Goal: Task Accomplishment & Management: Manage account settings

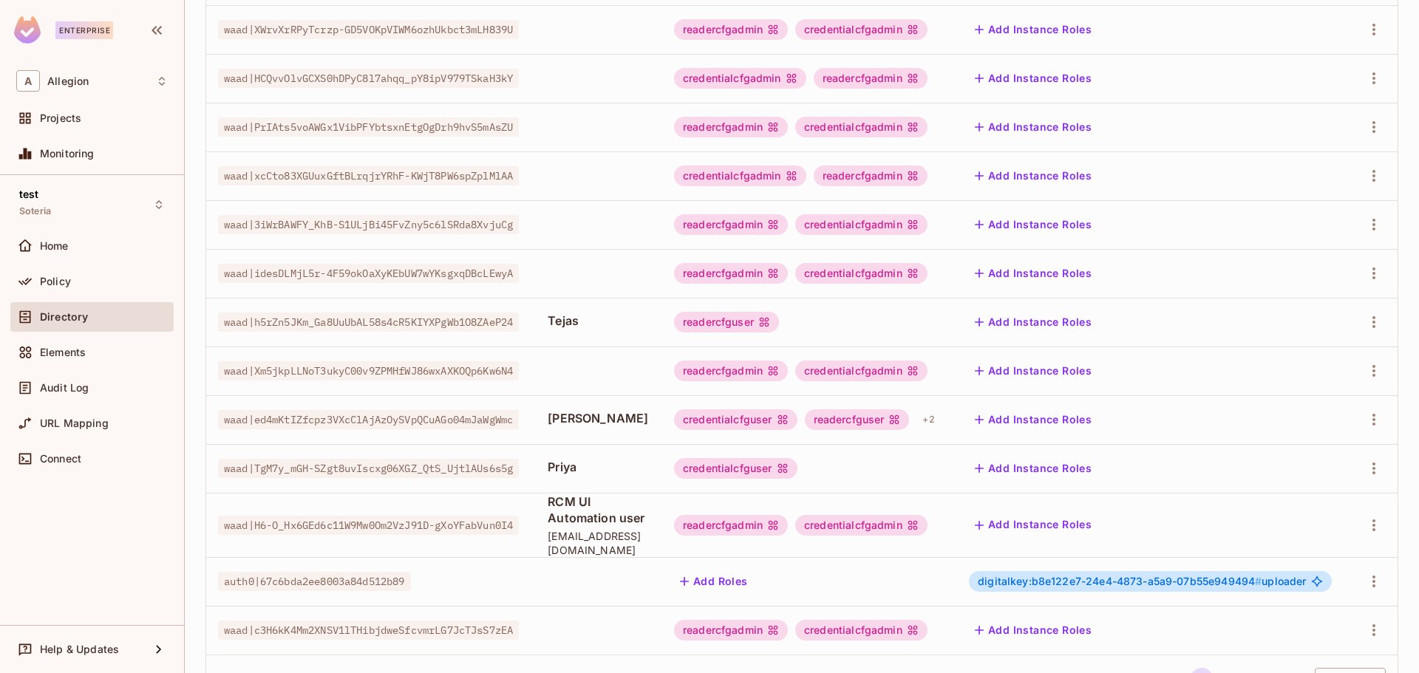
scroll to position [0, 34]
click at [1365, 420] on icon "button" at bounding box center [1374, 420] width 18 height 18
click at [1294, 455] on span "Edit" at bounding box center [1284, 454] width 29 height 24
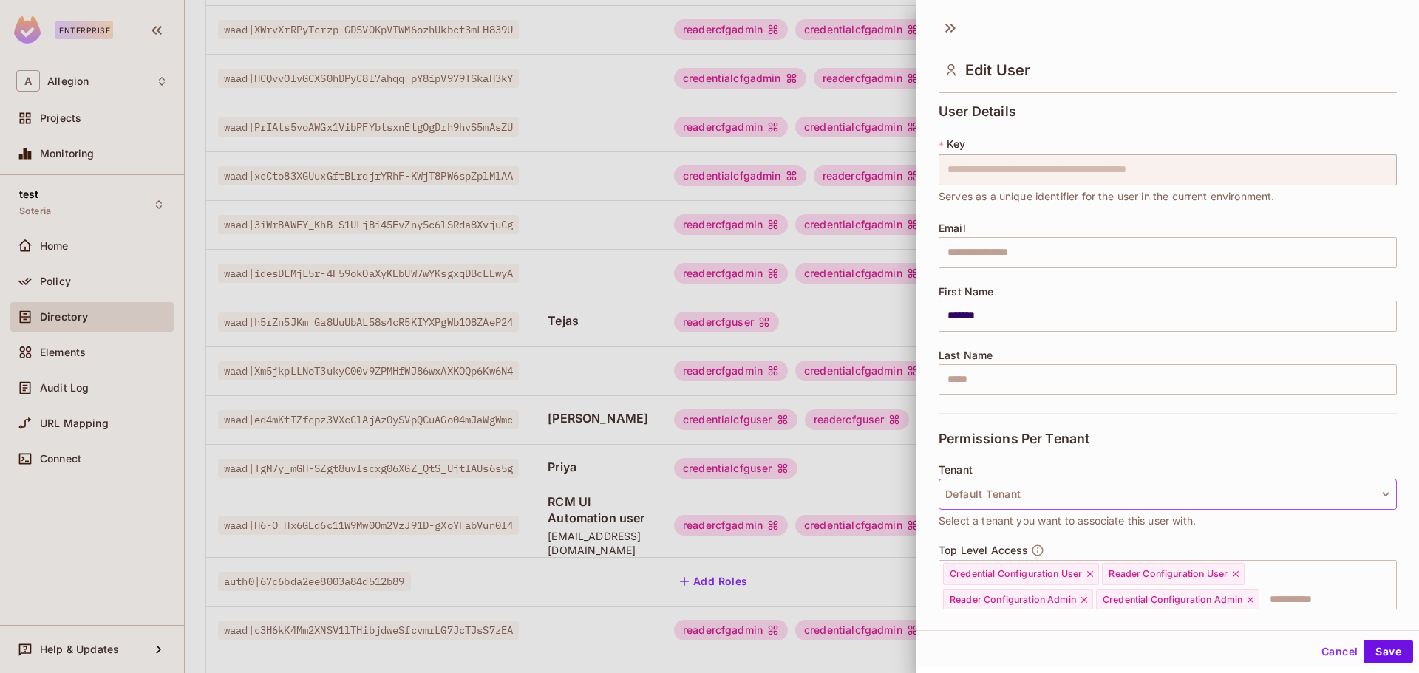
scroll to position [148, 0]
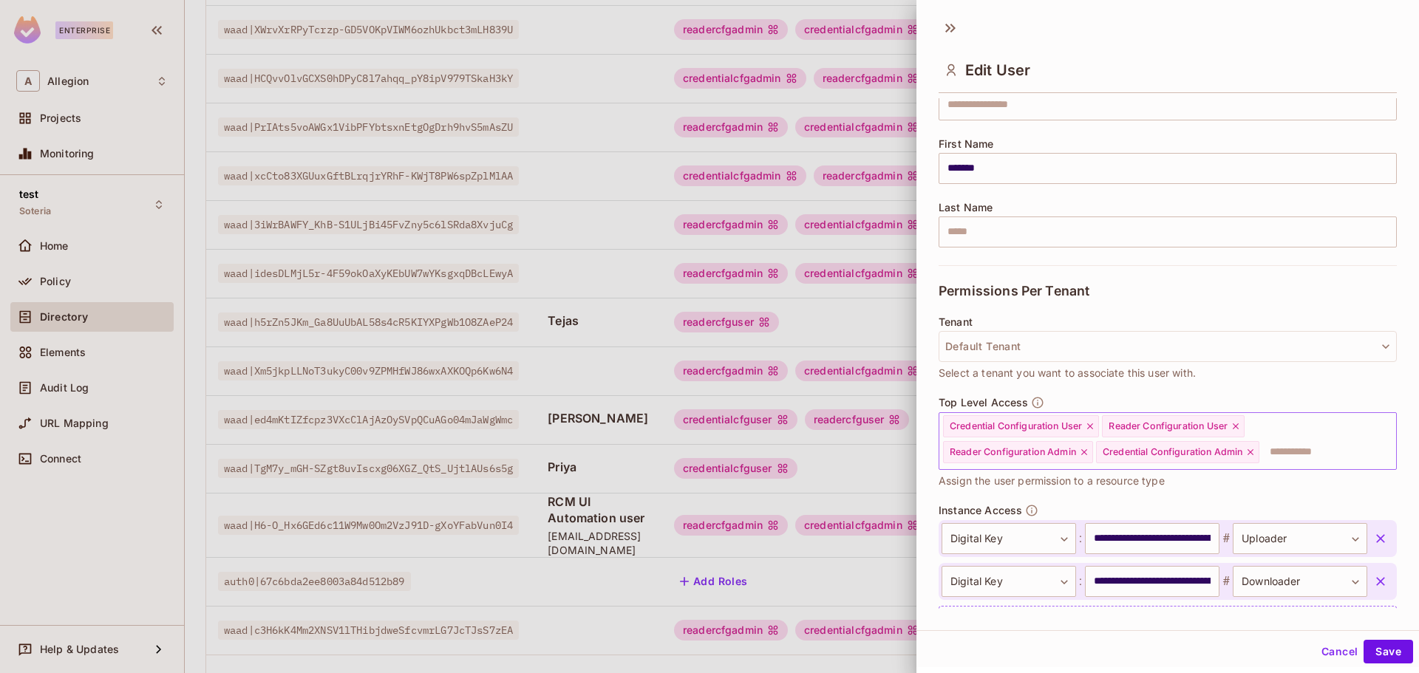
click at [1092, 426] on icon at bounding box center [1090, 426] width 6 height 6
click at [1078, 428] on icon at bounding box center [1077, 426] width 10 height 10
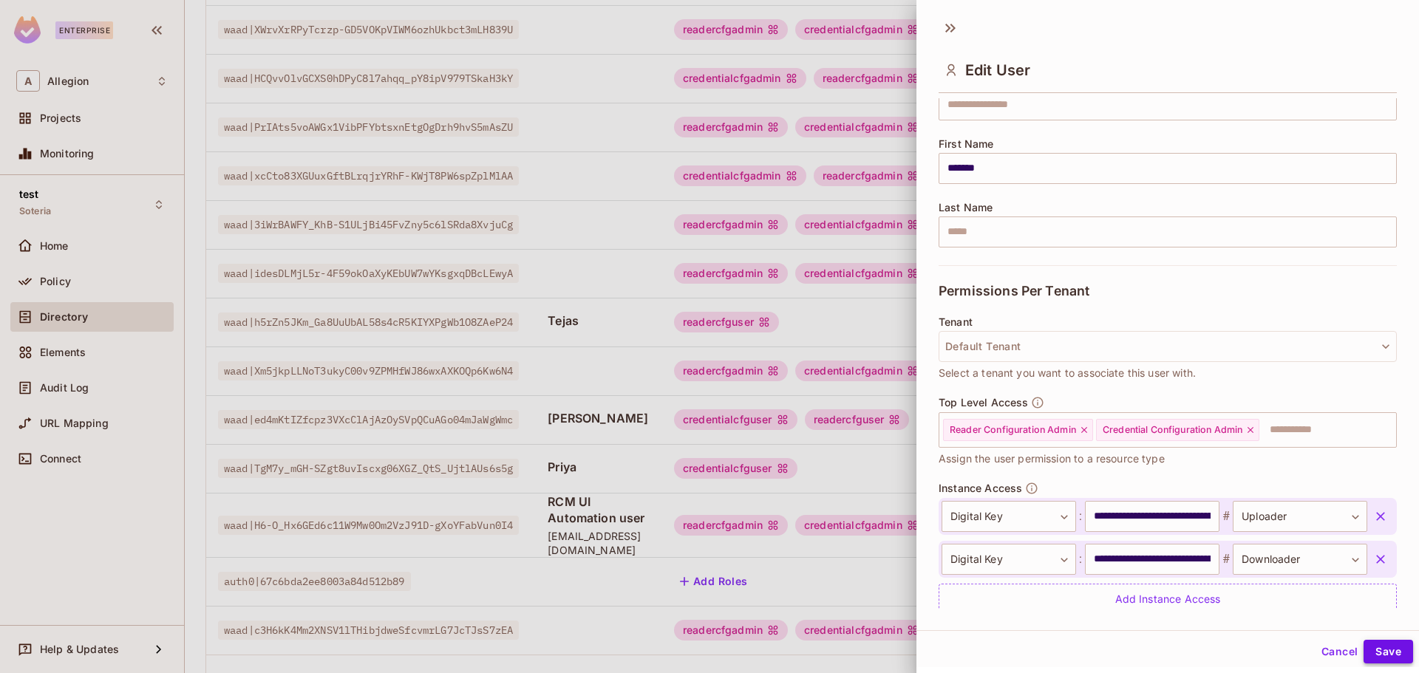
click at [1377, 647] on button "Save" at bounding box center [1389, 652] width 50 height 24
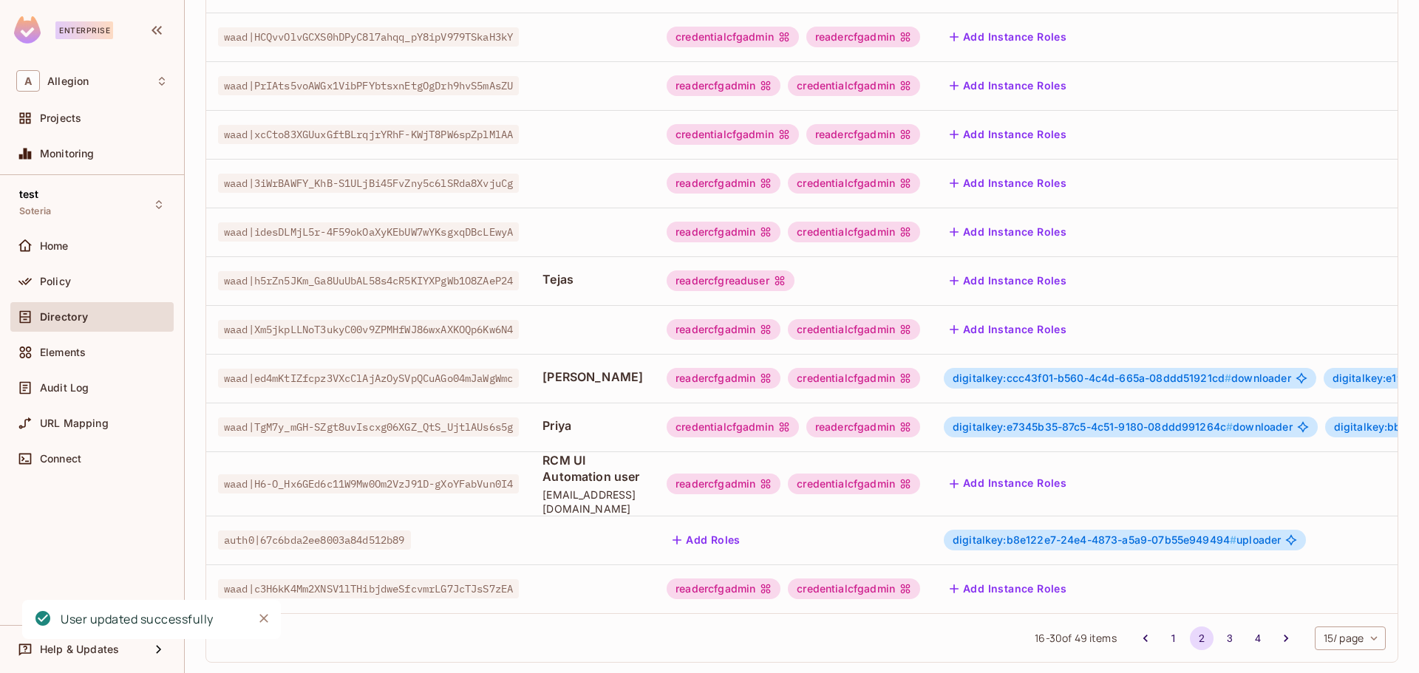
scroll to position [386, 0]
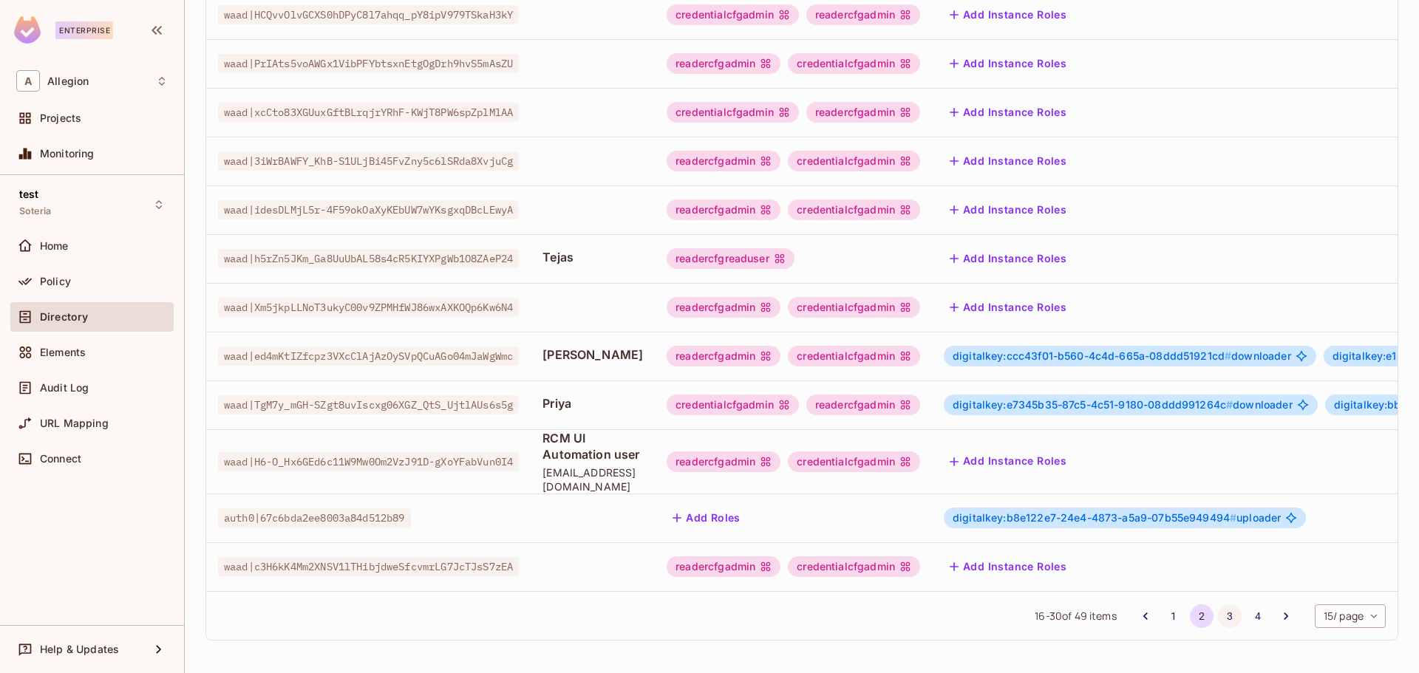
click at [1218, 615] on button "3" at bounding box center [1230, 617] width 24 height 24
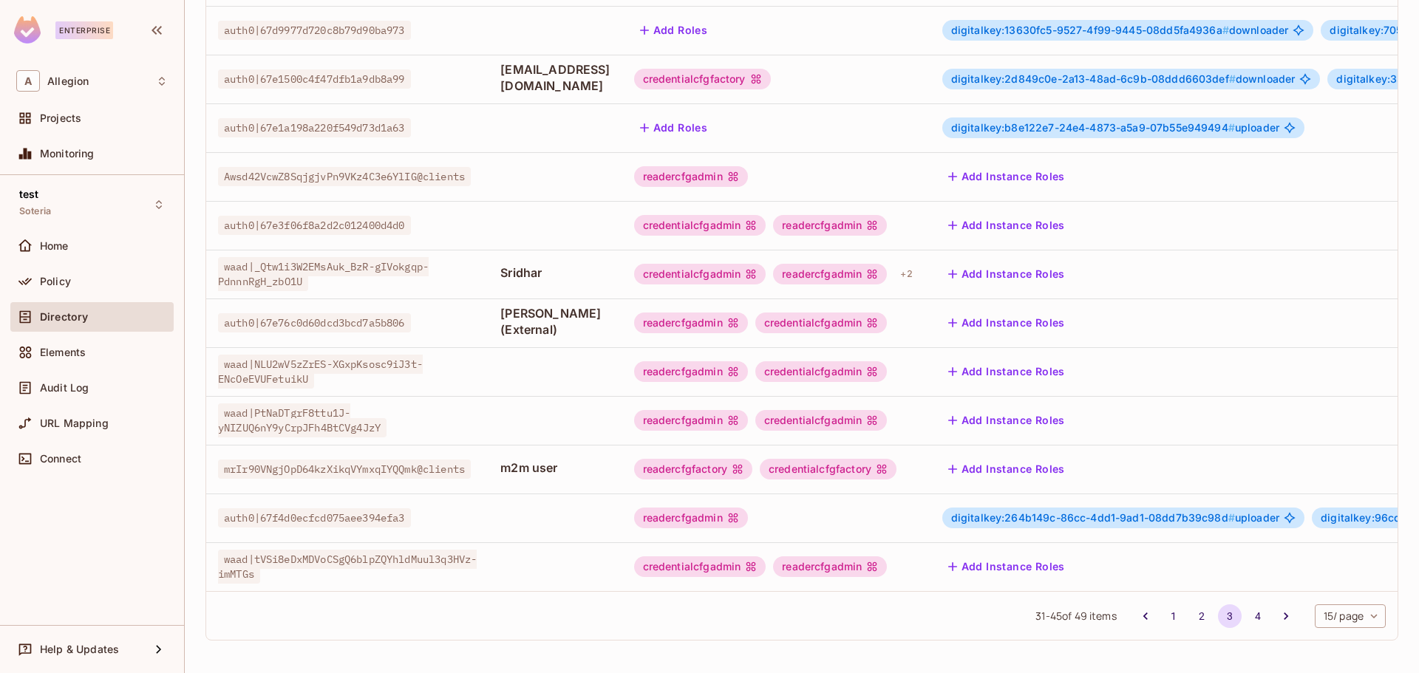
scroll to position [370, 0]
click at [1256, 624] on li "4" at bounding box center [1258, 617] width 28 height 24
click at [1246, 617] on button "4" at bounding box center [1258, 617] width 24 height 24
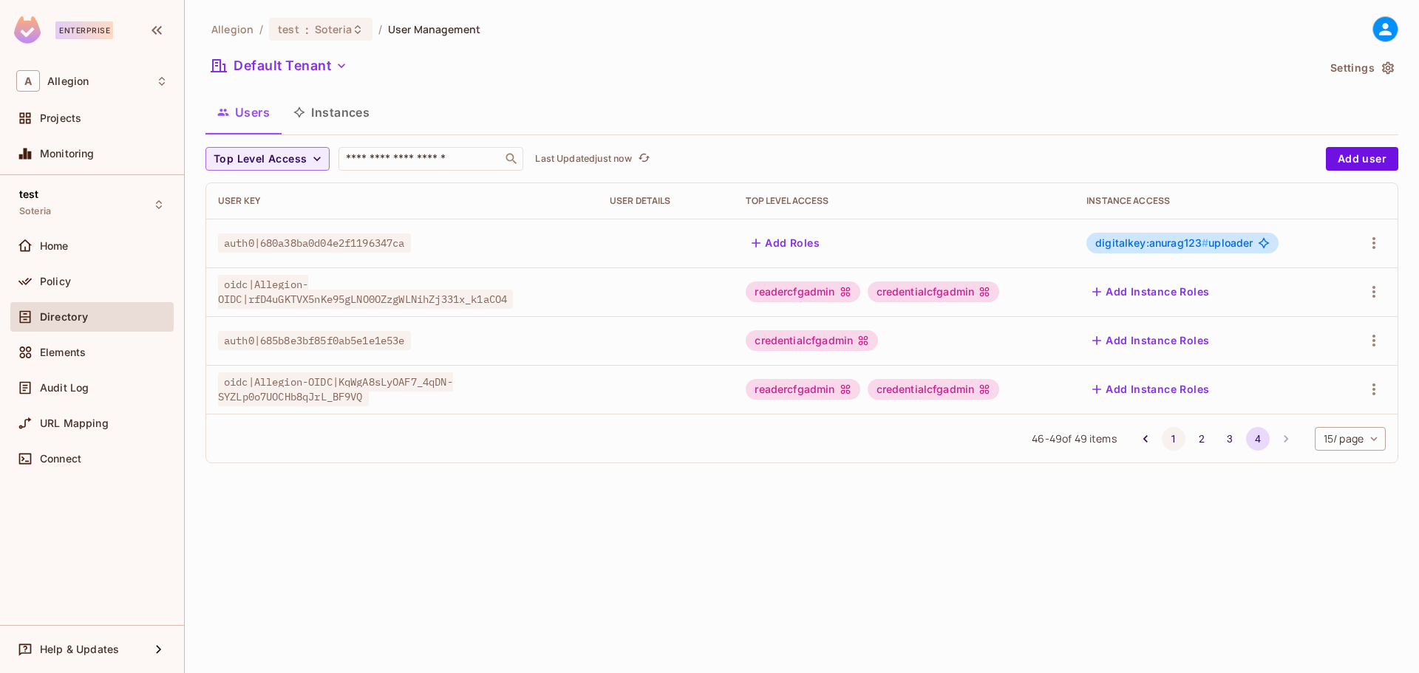
click at [1173, 435] on button "1" at bounding box center [1174, 439] width 24 height 24
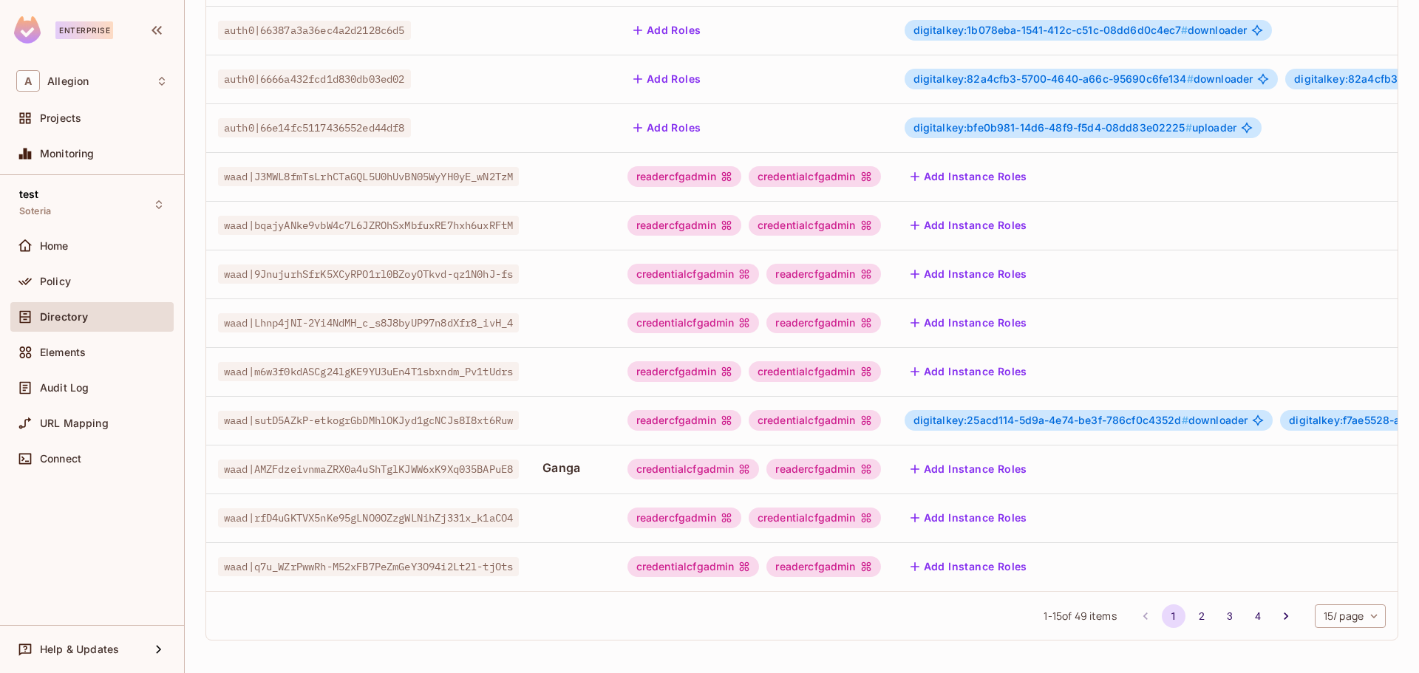
scroll to position [370, 0]
click at [1191, 619] on button "2" at bounding box center [1202, 617] width 24 height 24
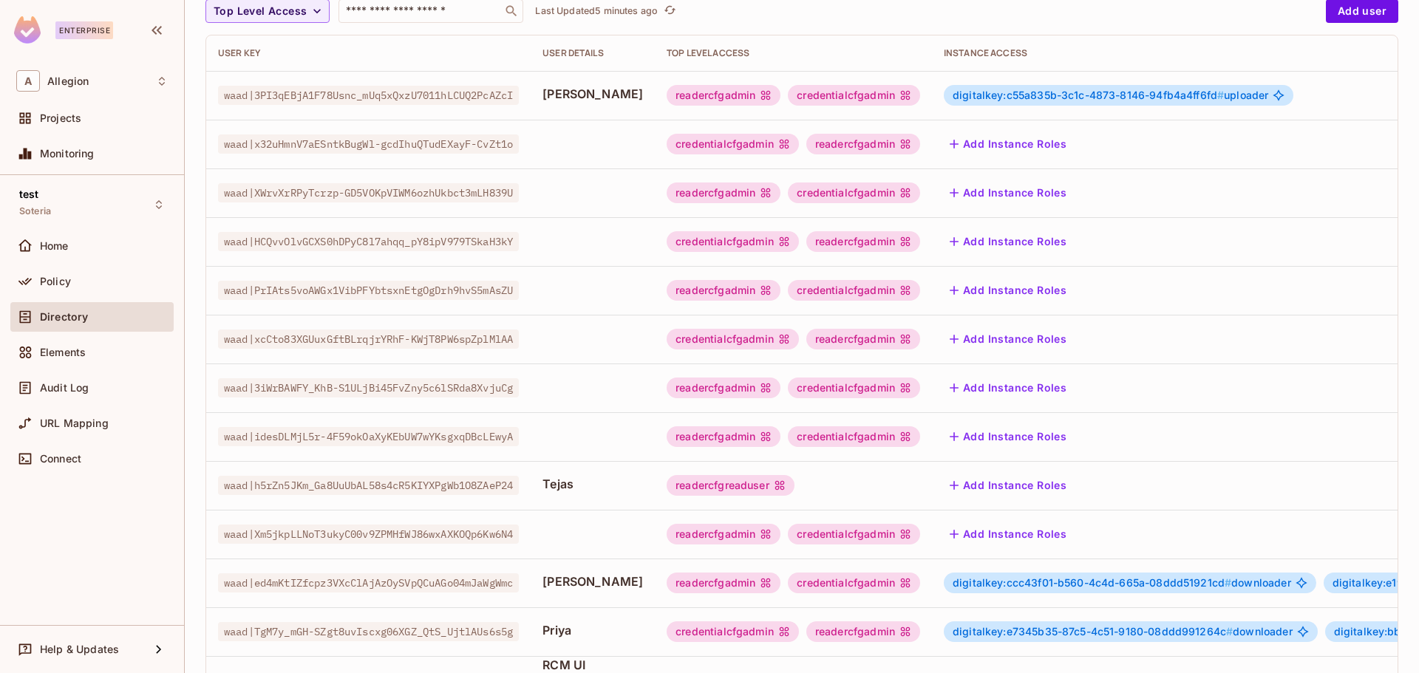
scroll to position [0, 0]
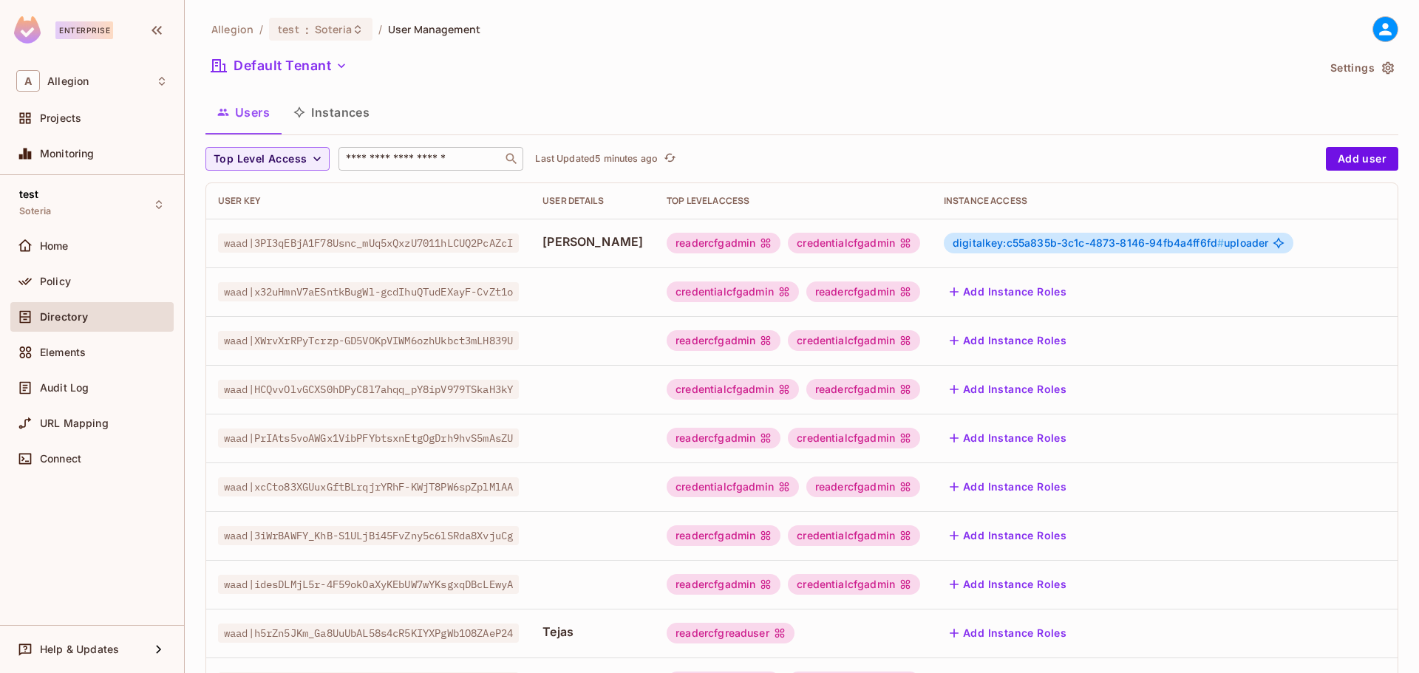
click at [397, 159] on input "text" at bounding box center [420, 159] width 155 height 15
paste input "**********"
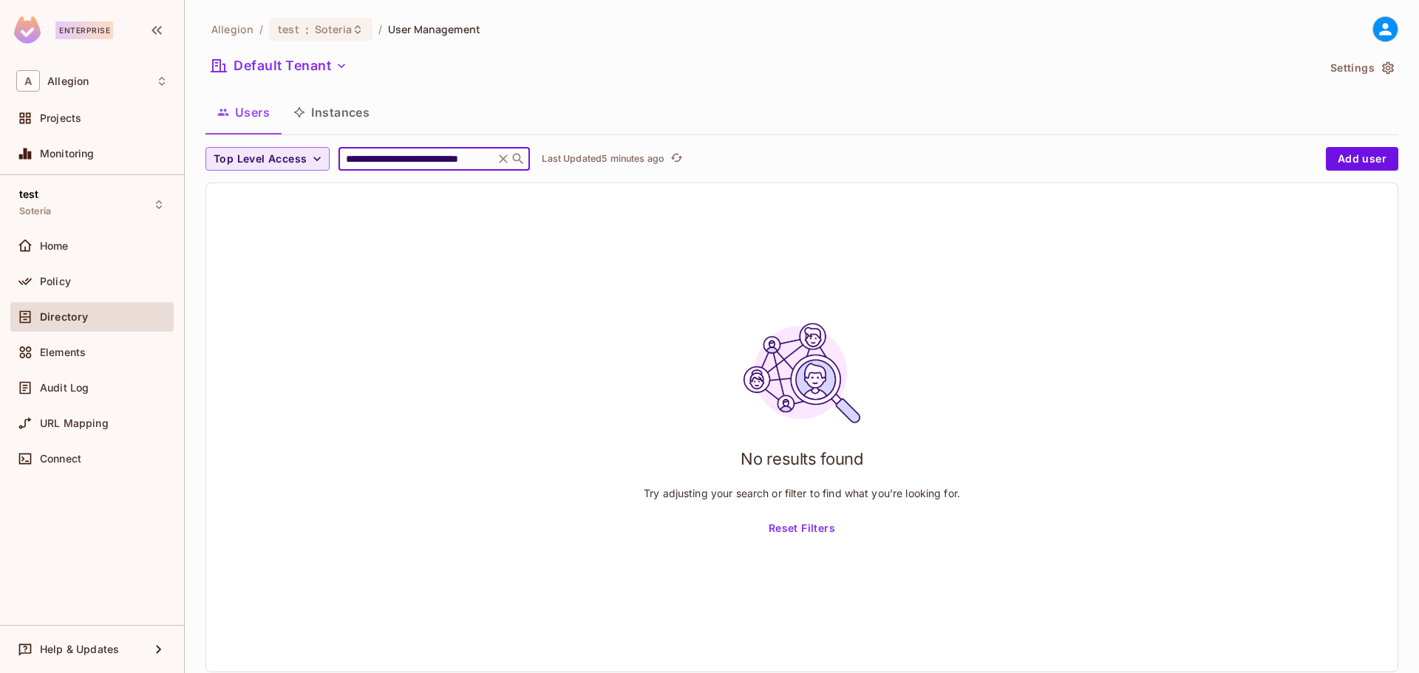
drag, startPoint x: 488, startPoint y: 158, endPoint x: 319, endPoint y: 159, distance: 168.5
click at [319, 159] on div "**********" at bounding box center [761, 159] width 1113 height 24
type input "**********"
click at [504, 103] on div "Users Instances" at bounding box center [801, 112] width 1193 height 37
click at [1352, 152] on button "Add user" at bounding box center [1362, 159] width 72 height 24
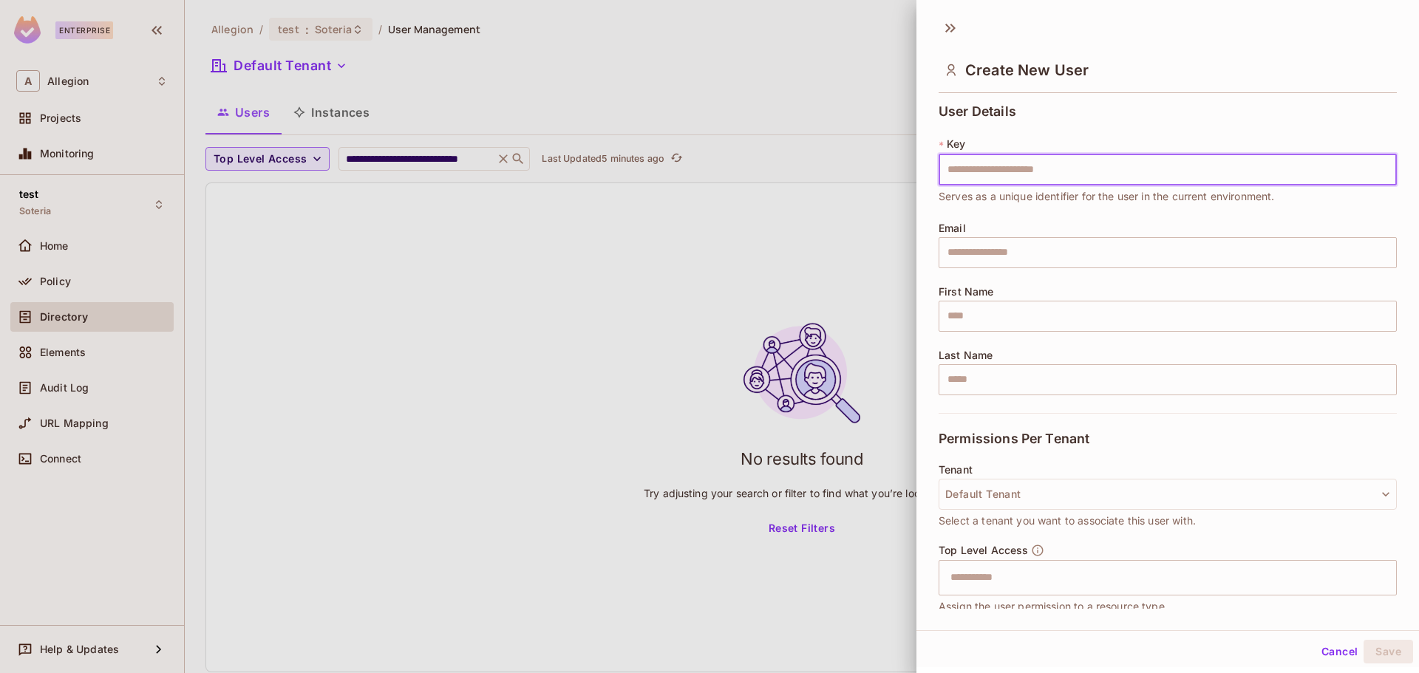
click at [1030, 164] on input "text" at bounding box center [1168, 169] width 458 height 31
type input "**********"
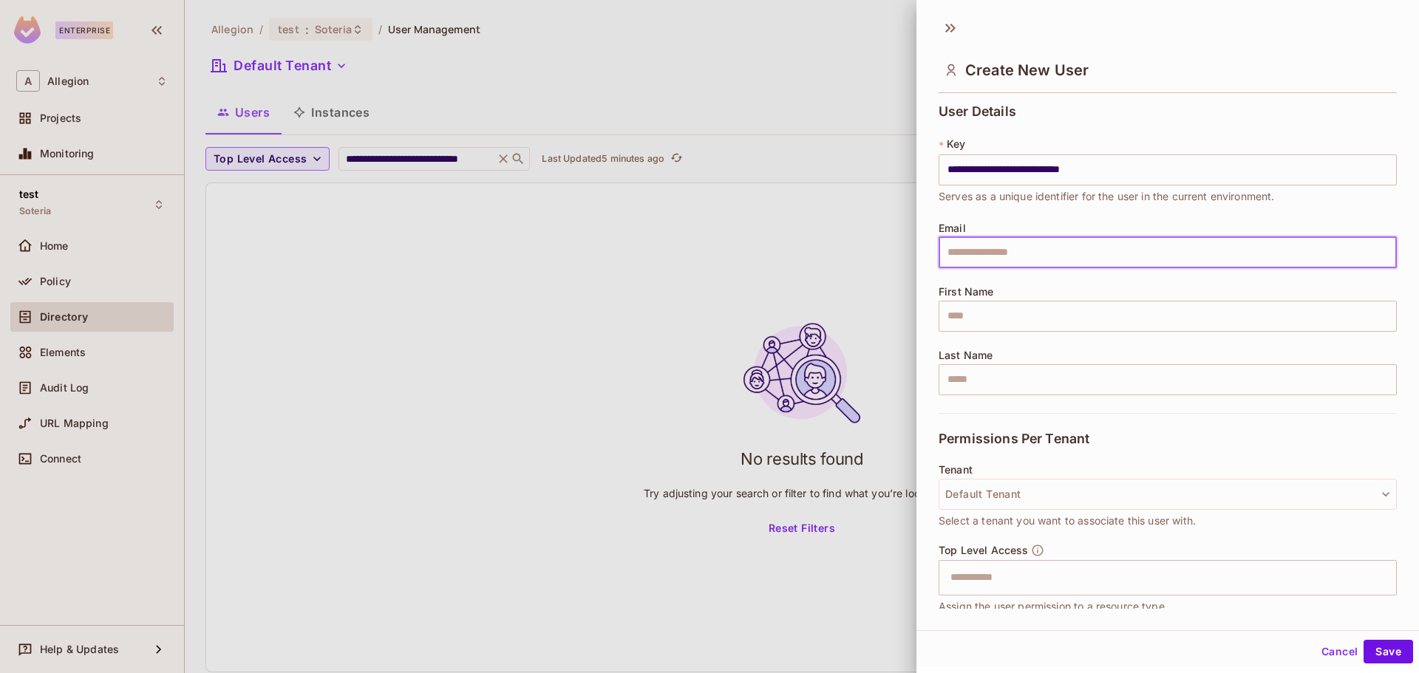
click at [1054, 259] on input "text" at bounding box center [1168, 252] width 458 height 31
type input "**********"
click at [1009, 314] on input "text" at bounding box center [1168, 316] width 458 height 31
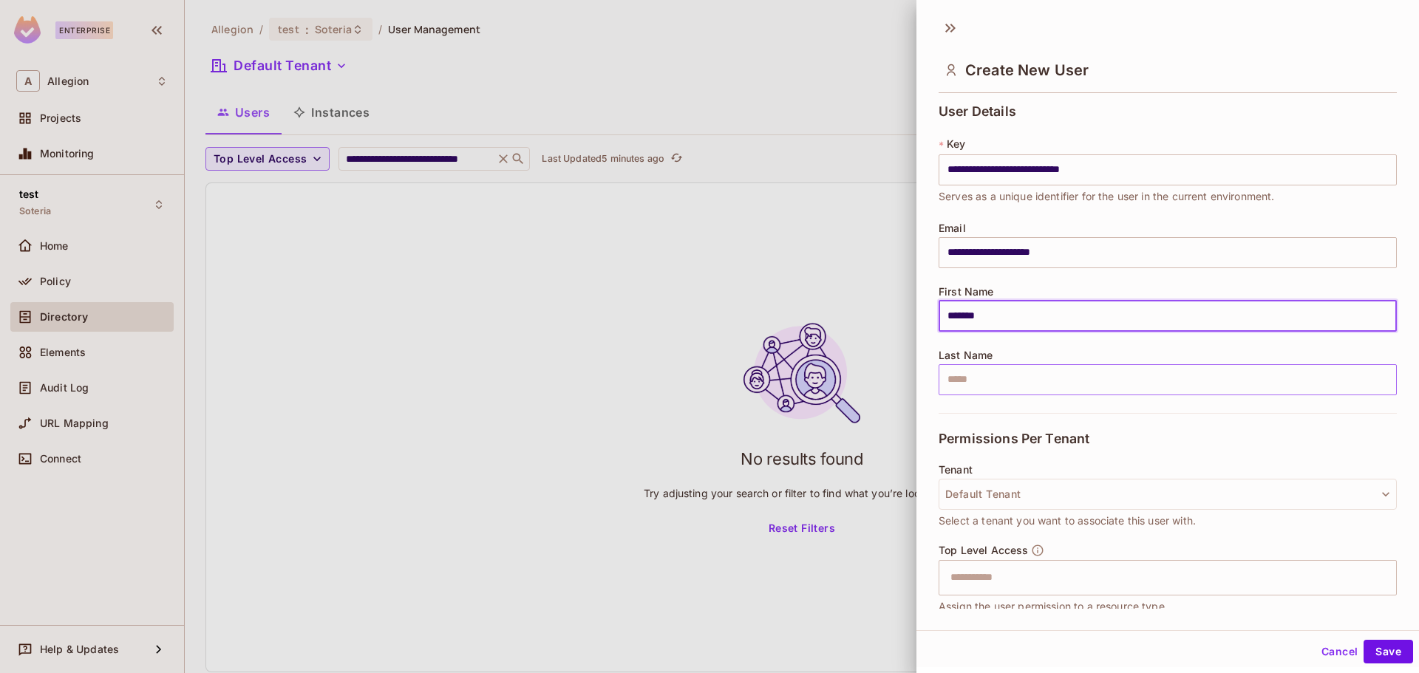
type input "*******"
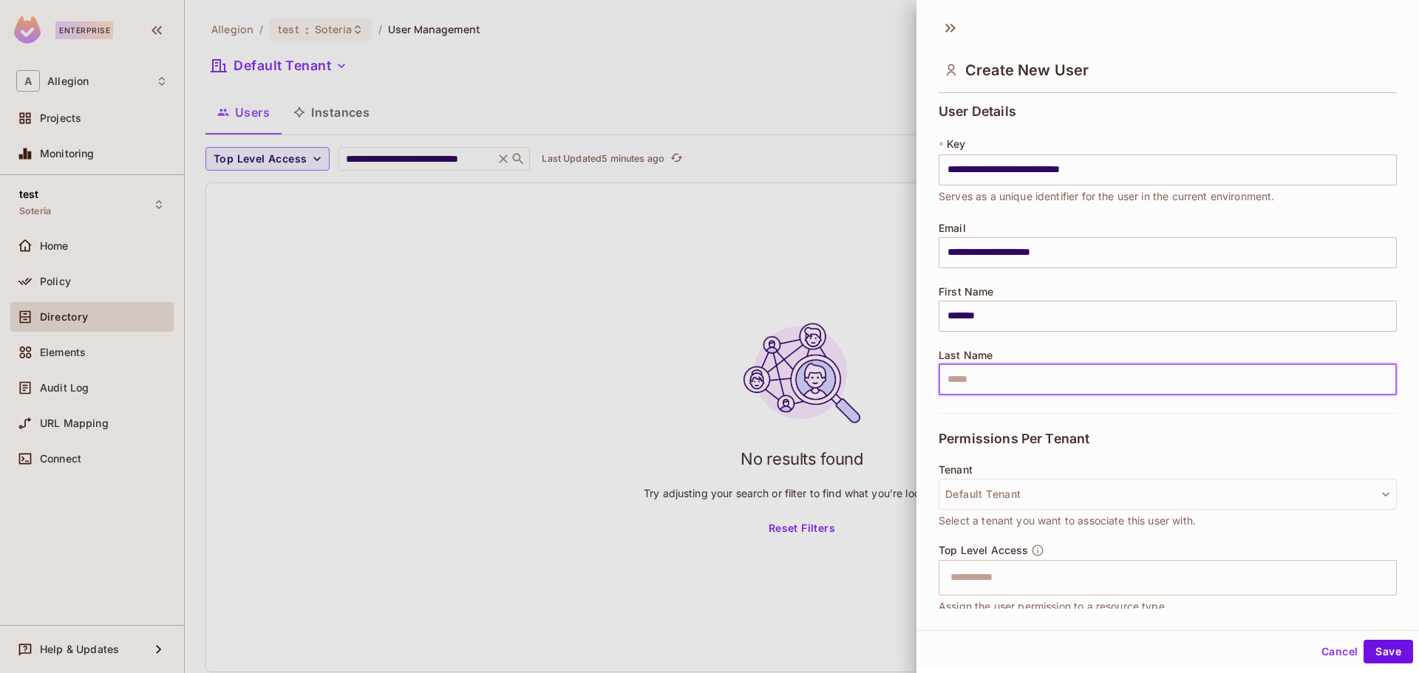
click at [975, 380] on input "text" at bounding box center [1168, 379] width 458 height 31
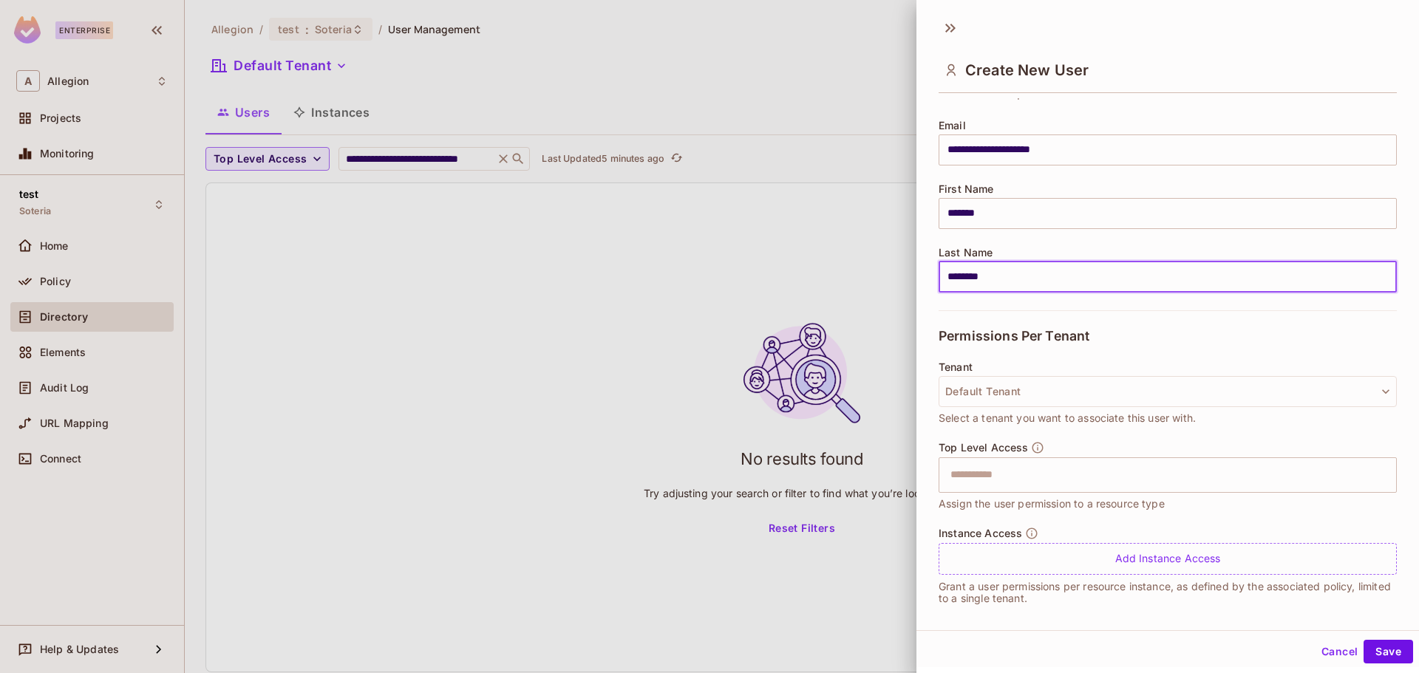
scroll to position [113, 0]
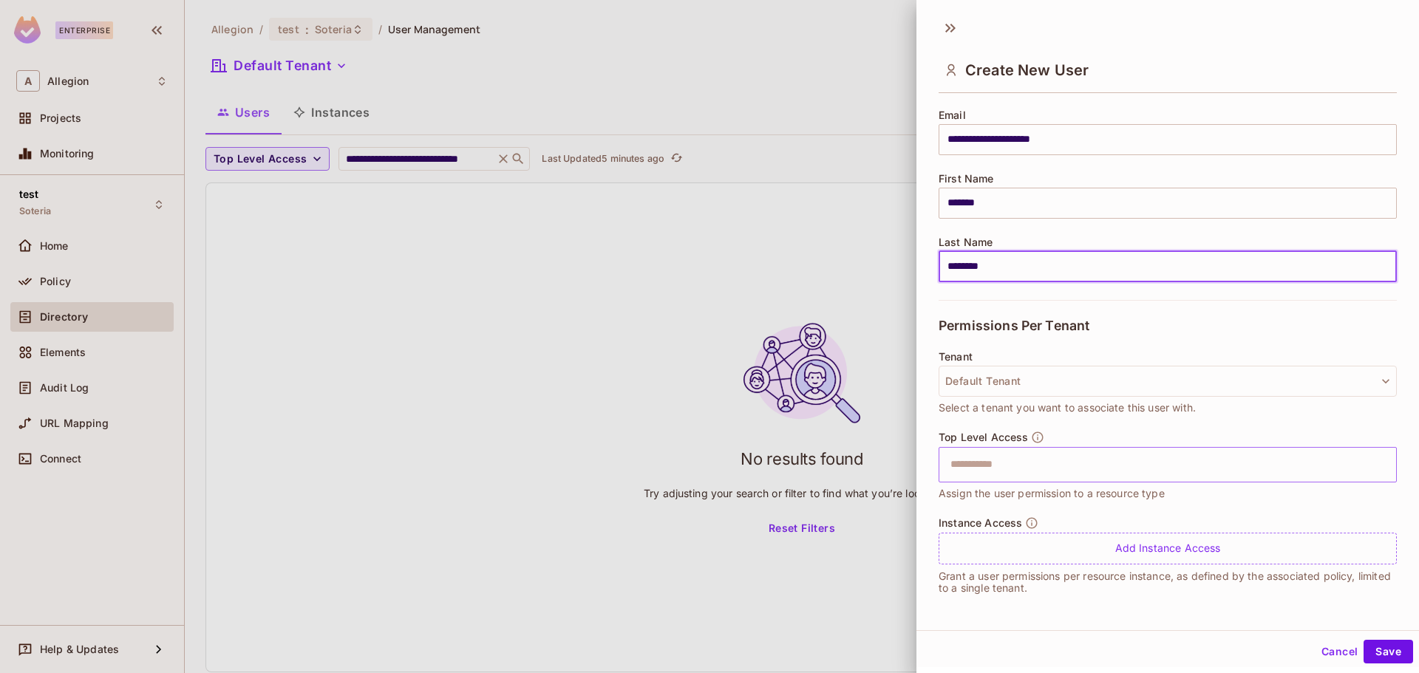
type input "********"
click at [1003, 466] on input "text" at bounding box center [1155, 465] width 426 height 30
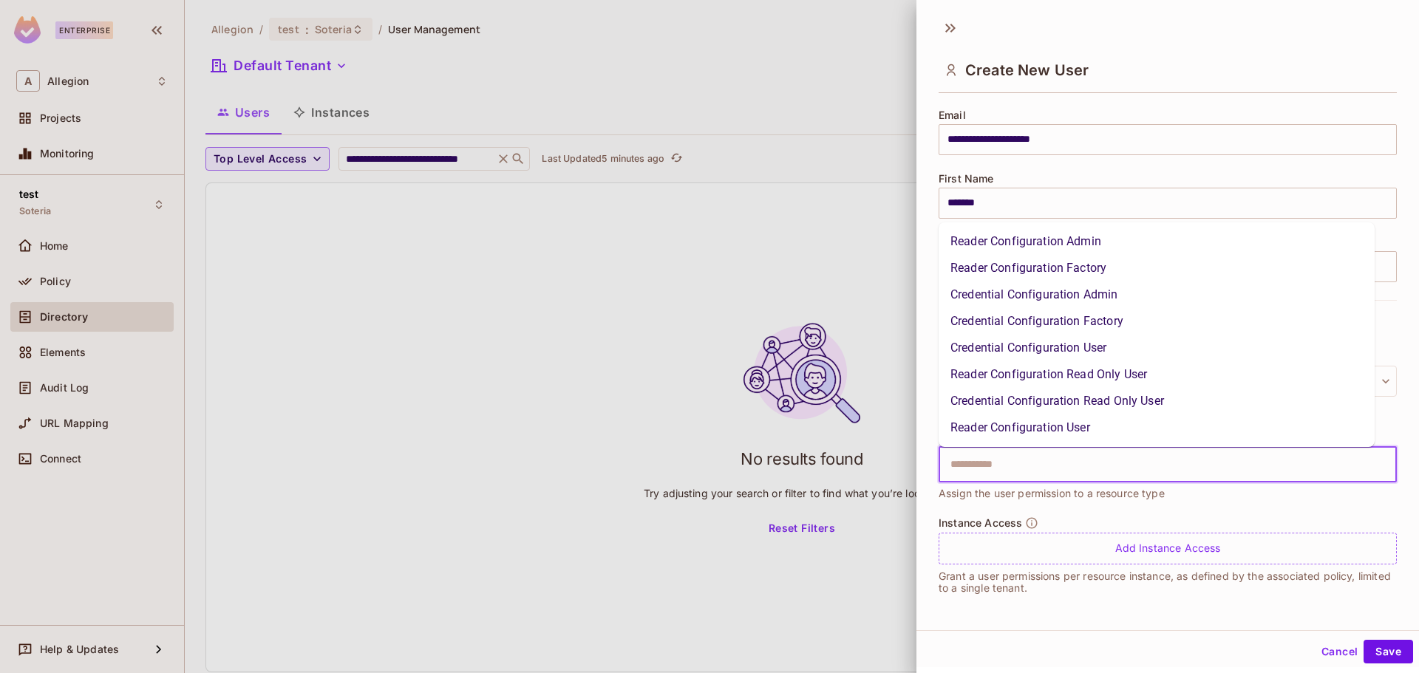
click at [1031, 426] on li "Reader Configuration User" at bounding box center [1157, 428] width 436 height 27
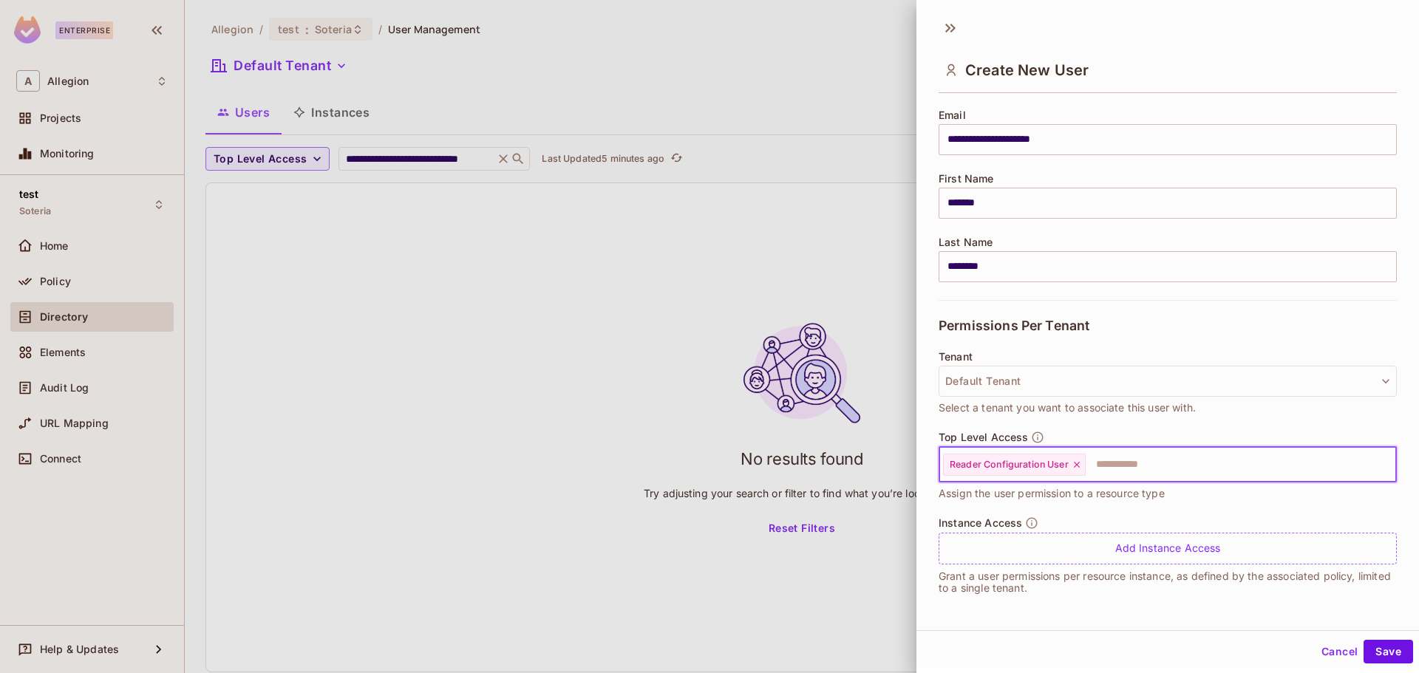
click at [1121, 463] on input "text" at bounding box center [1227, 465] width 281 height 30
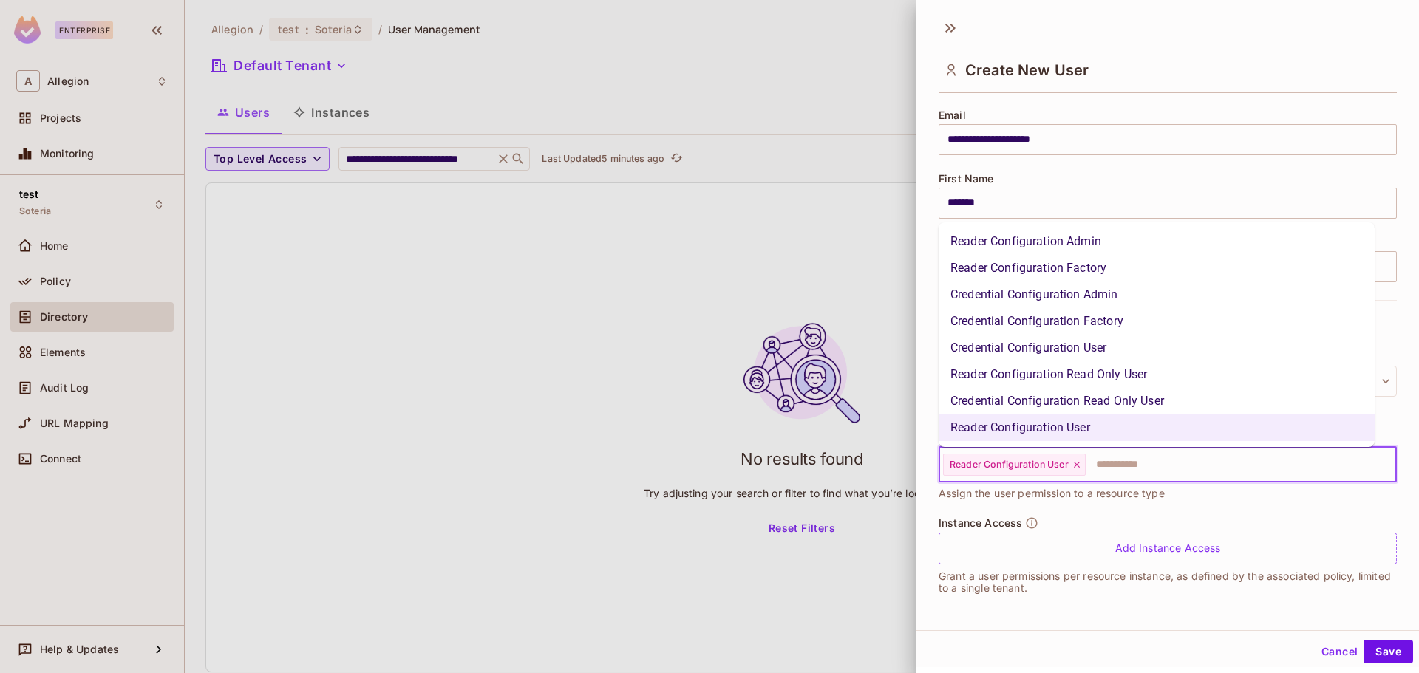
click at [1041, 351] on li "Credential Configuration User" at bounding box center [1157, 348] width 436 height 27
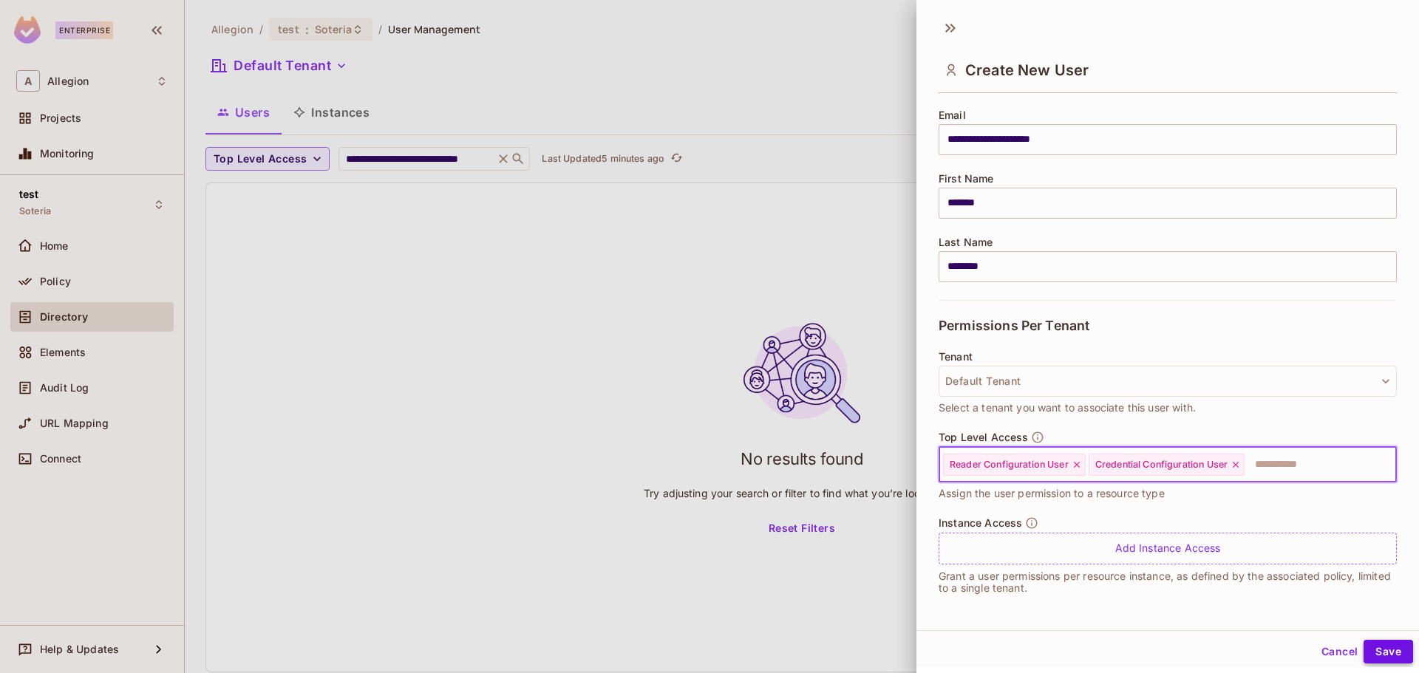
click at [1376, 648] on button "Save" at bounding box center [1389, 652] width 50 height 24
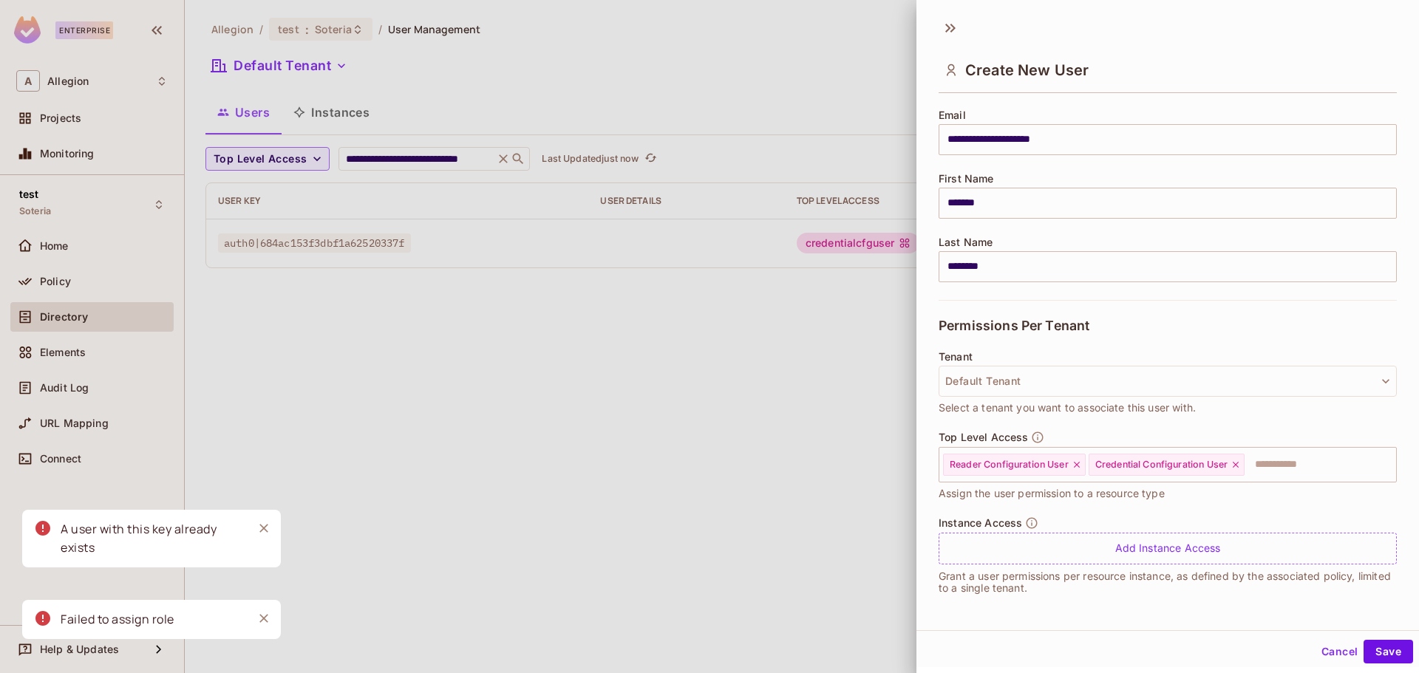
click at [823, 366] on div at bounding box center [709, 336] width 1419 height 673
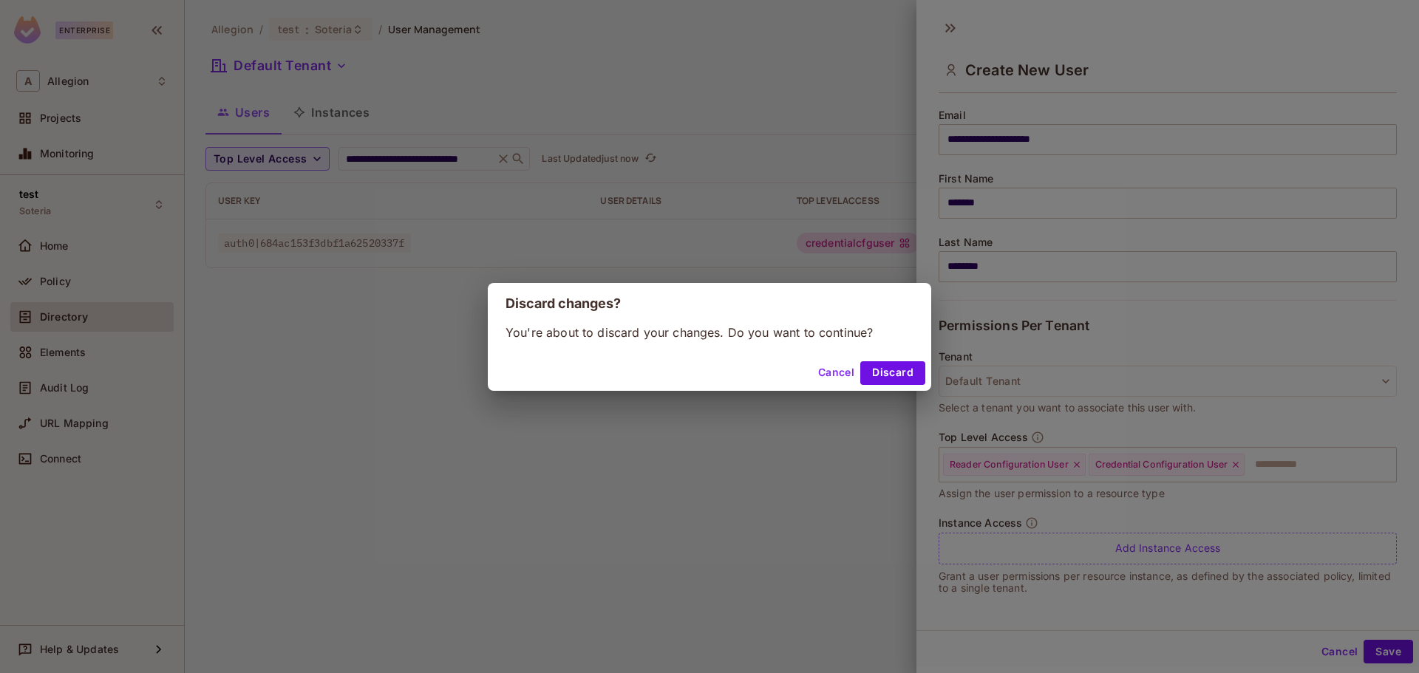
click at [834, 375] on button "Cancel" at bounding box center [836, 373] width 48 height 24
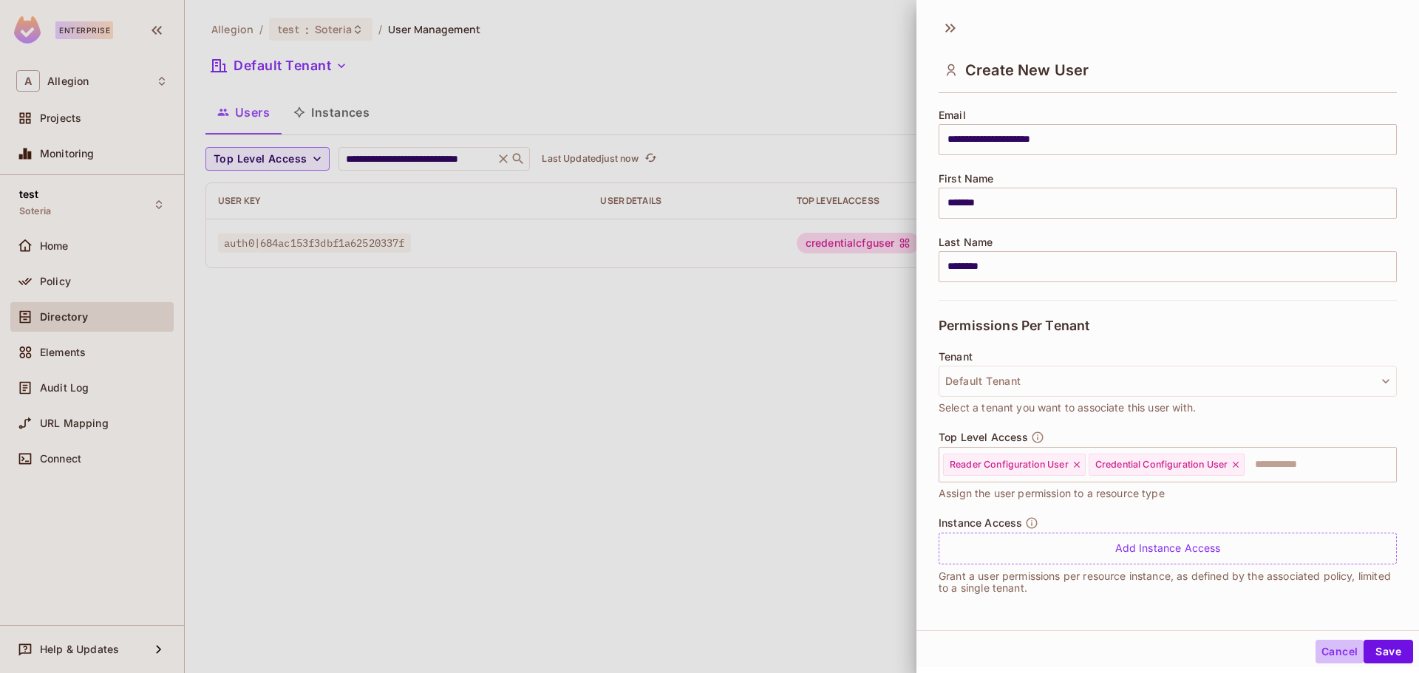
click at [1324, 652] on button "Cancel" at bounding box center [1340, 652] width 48 height 24
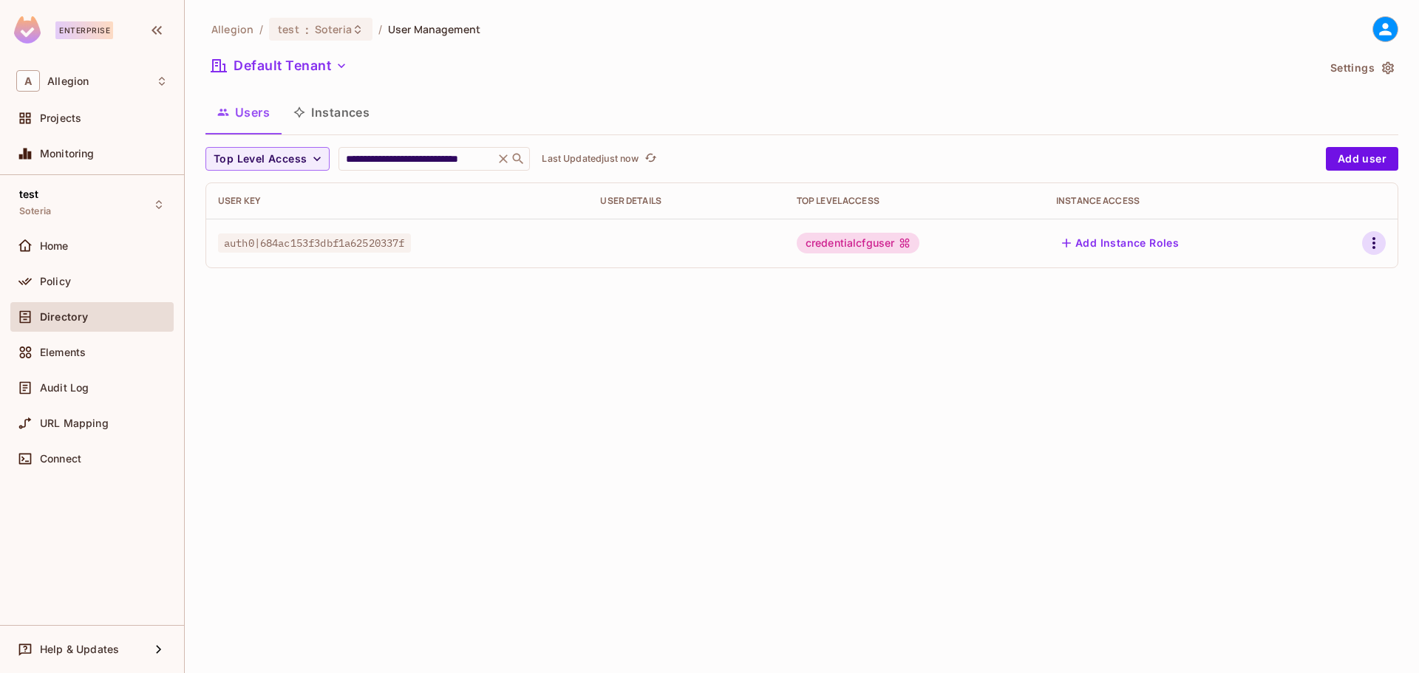
click at [1375, 245] on icon "button" at bounding box center [1373, 243] width 3 height 12
click at [1300, 282] on div "Edit" at bounding box center [1296, 277] width 20 height 15
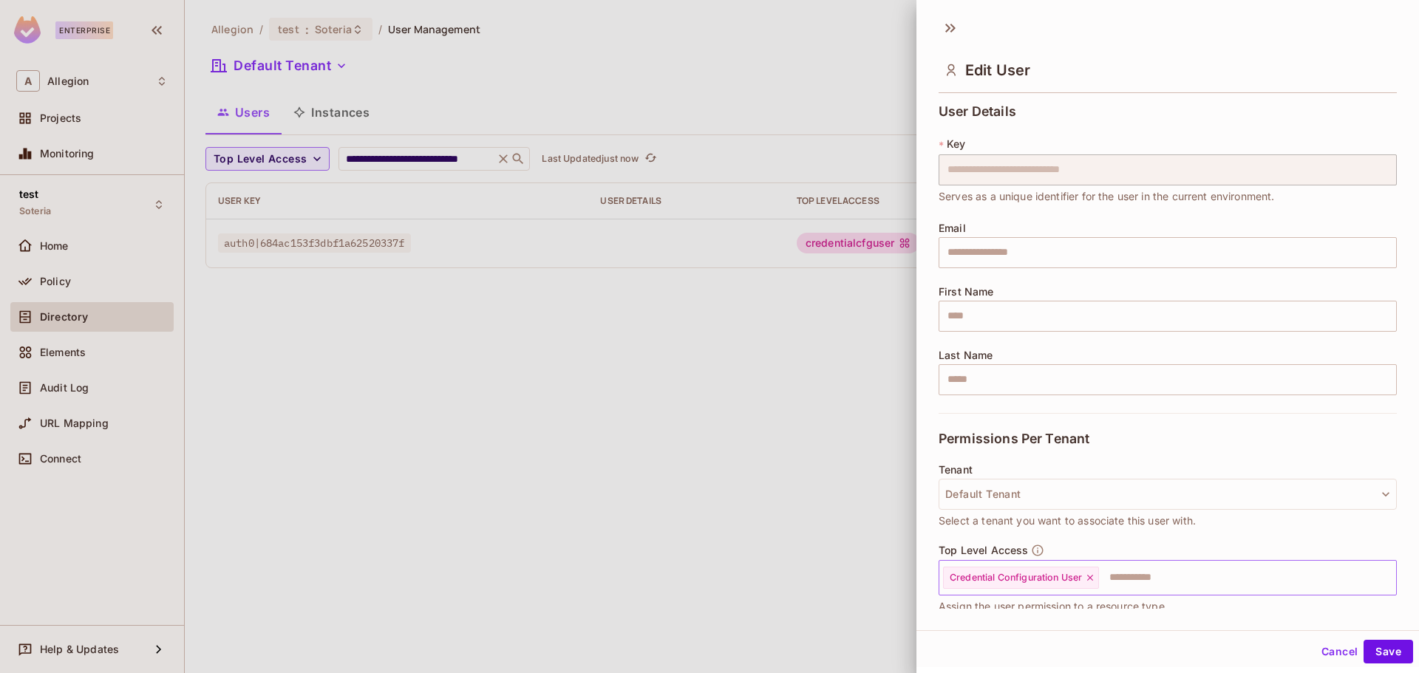
click at [1123, 580] on input "text" at bounding box center [1234, 578] width 268 height 30
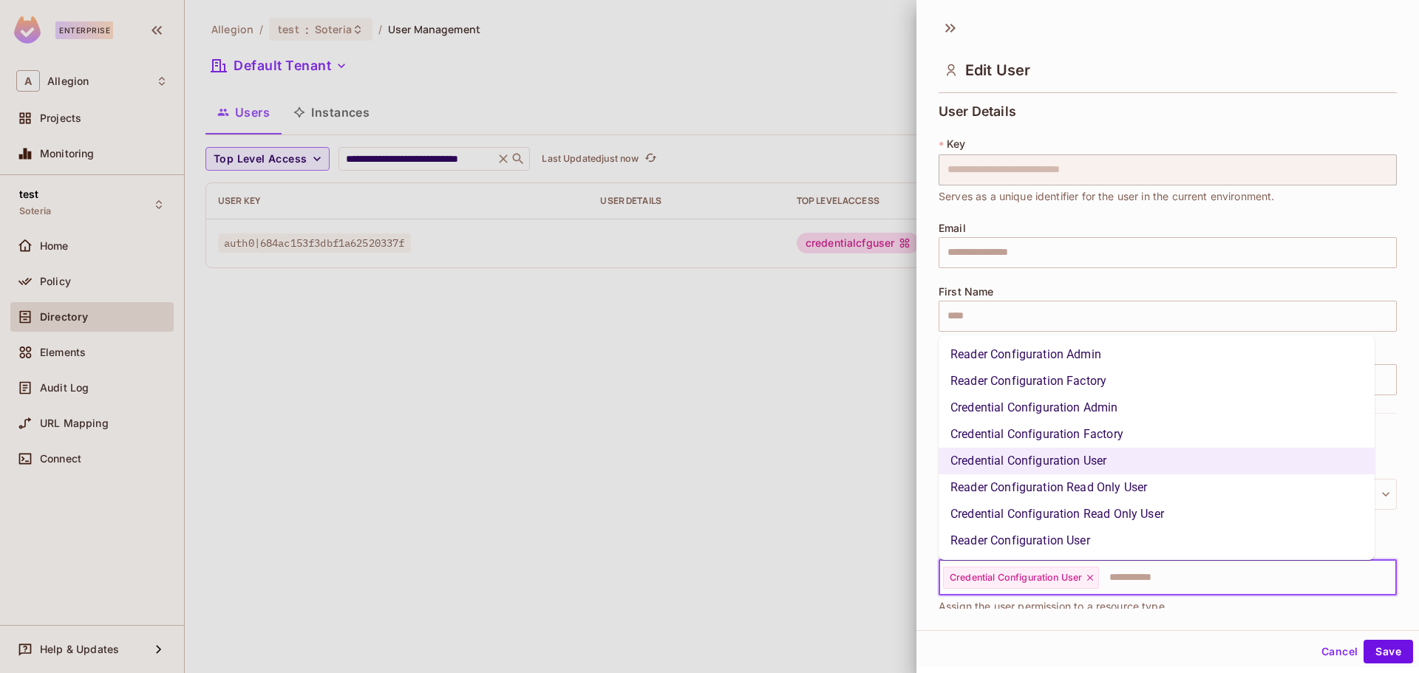
click at [1078, 540] on li "Reader Configuration User" at bounding box center [1157, 541] width 436 height 27
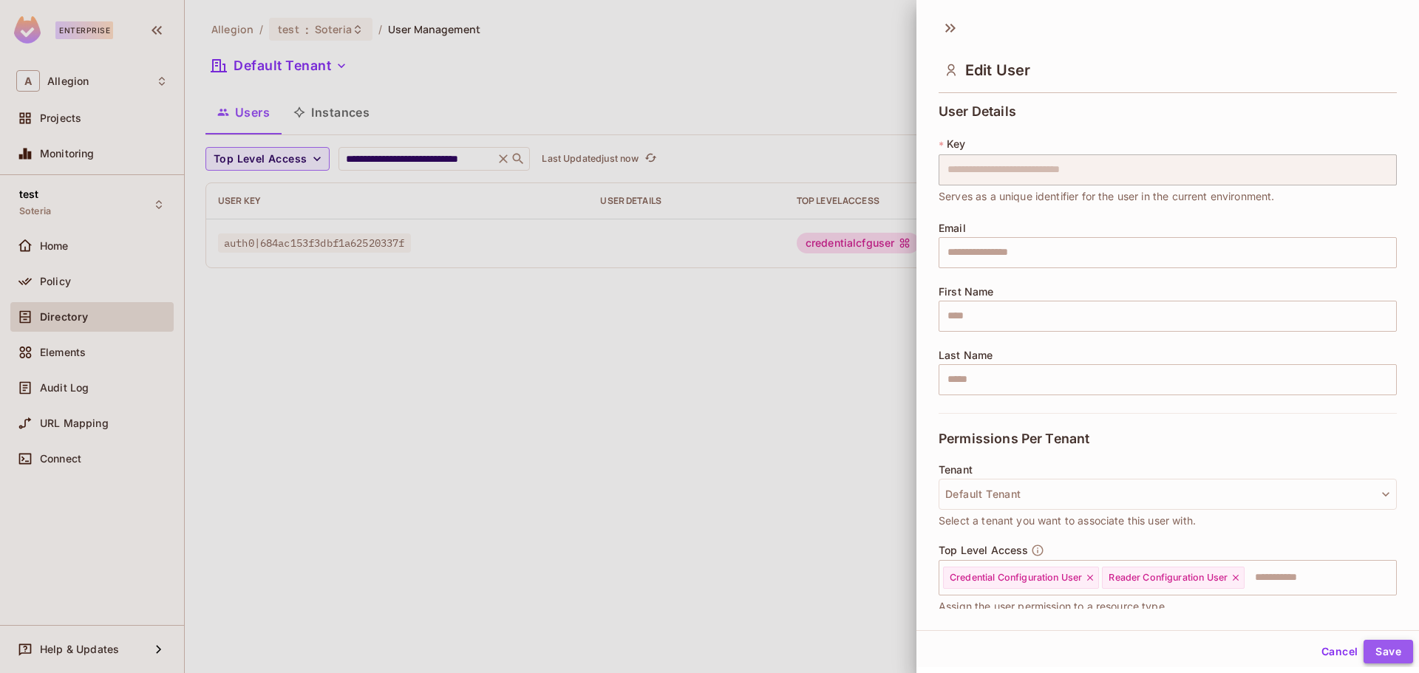
click at [1376, 652] on button "Save" at bounding box center [1389, 652] width 50 height 24
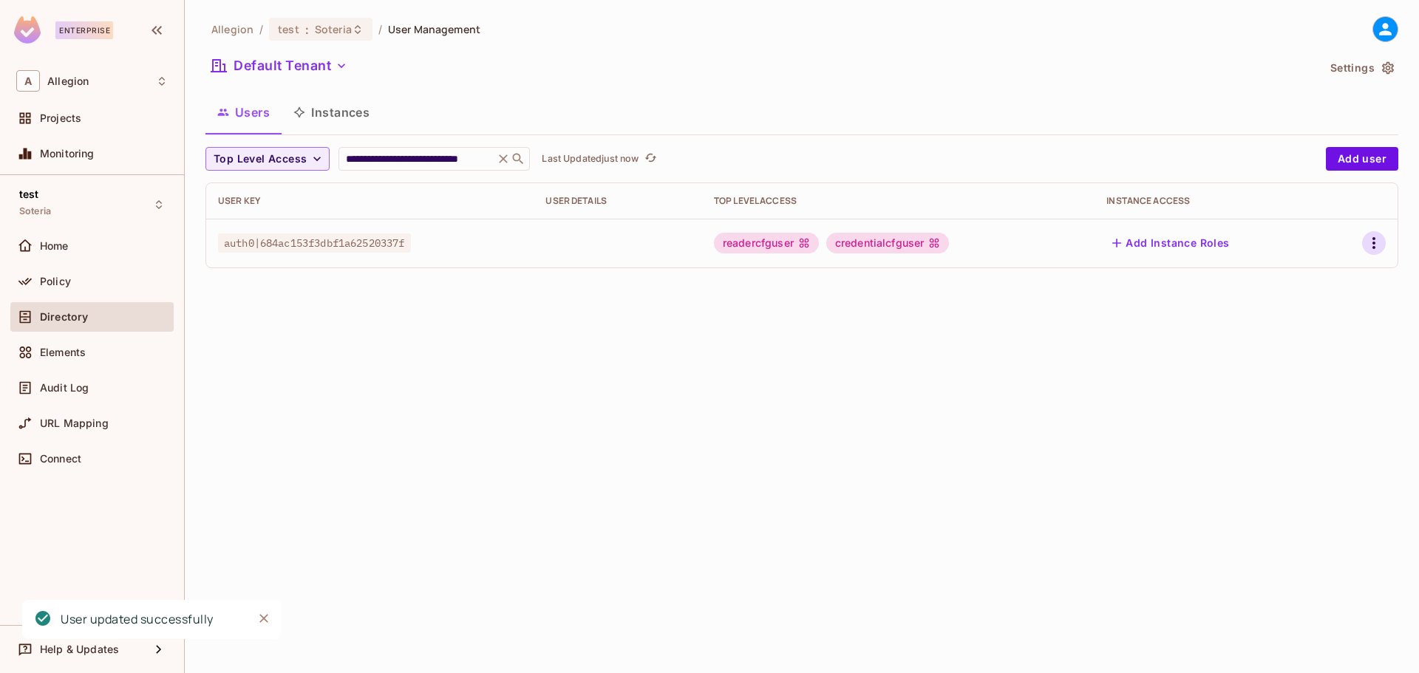
click at [1375, 243] on icon "button" at bounding box center [1374, 243] width 18 height 18
click at [1308, 282] on span "Edit" at bounding box center [1296, 277] width 29 height 24
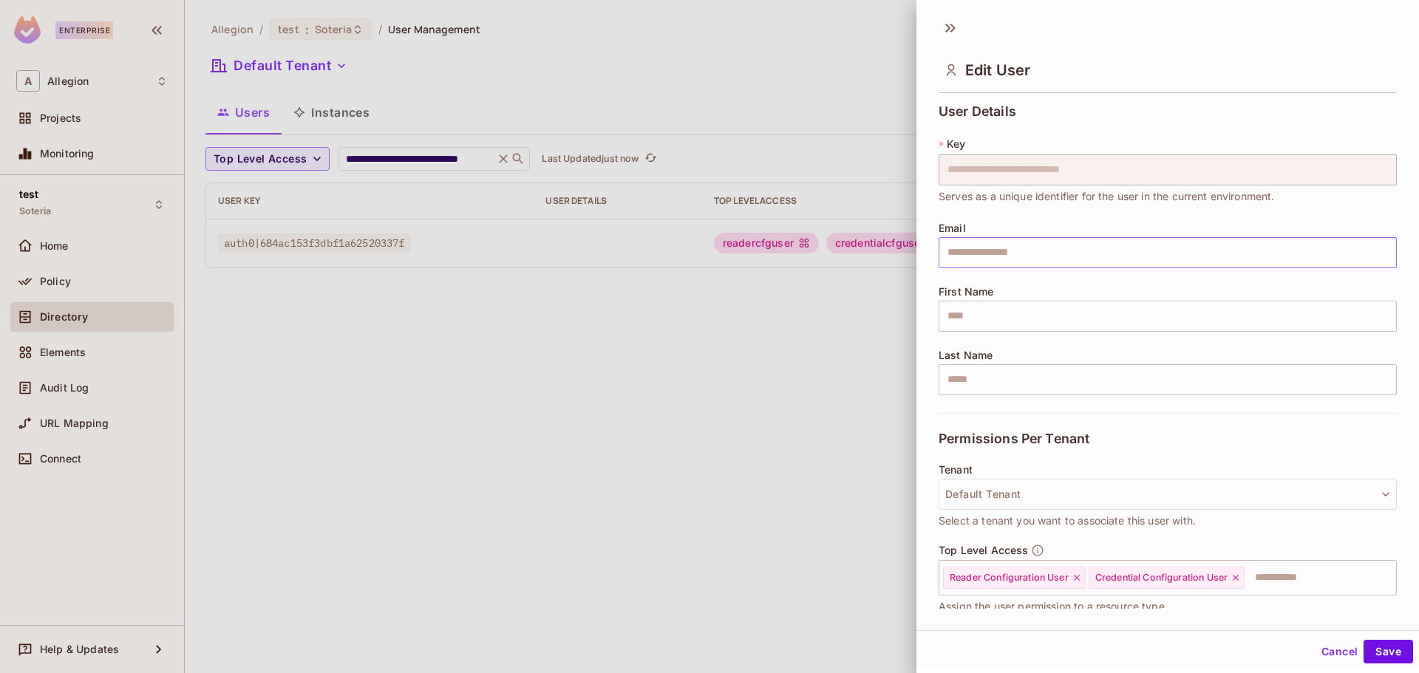
click at [997, 253] on input "text" at bounding box center [1168, 252] width 458 height 31
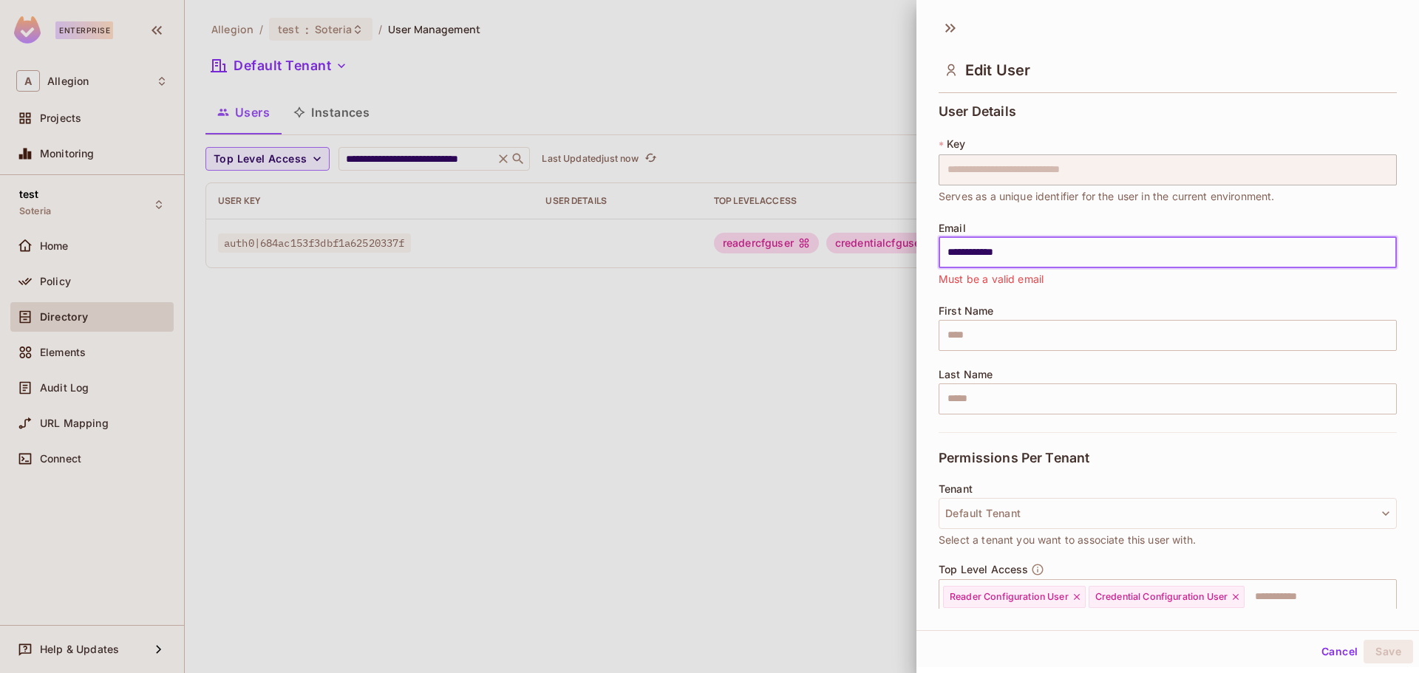
type input "**********"
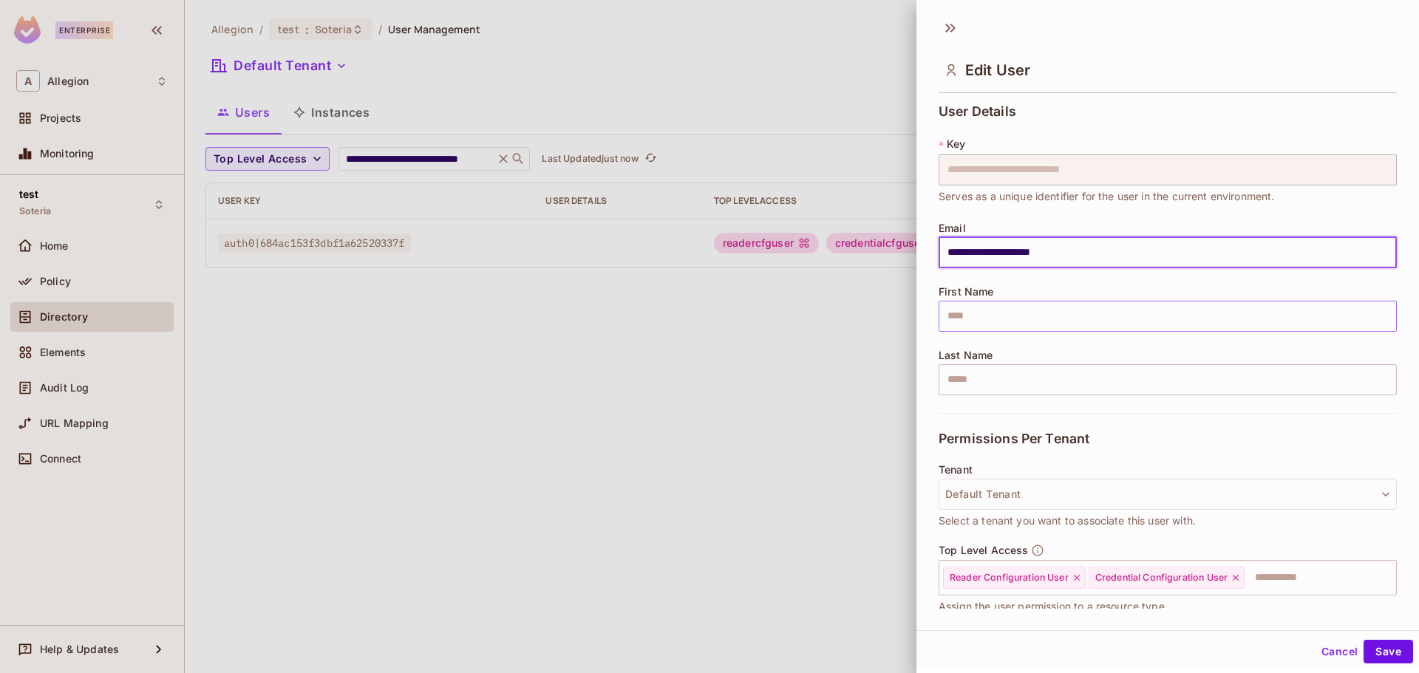
click at [993, 320] on input "text" at bounding box center [1168, 316] width 458 height 31
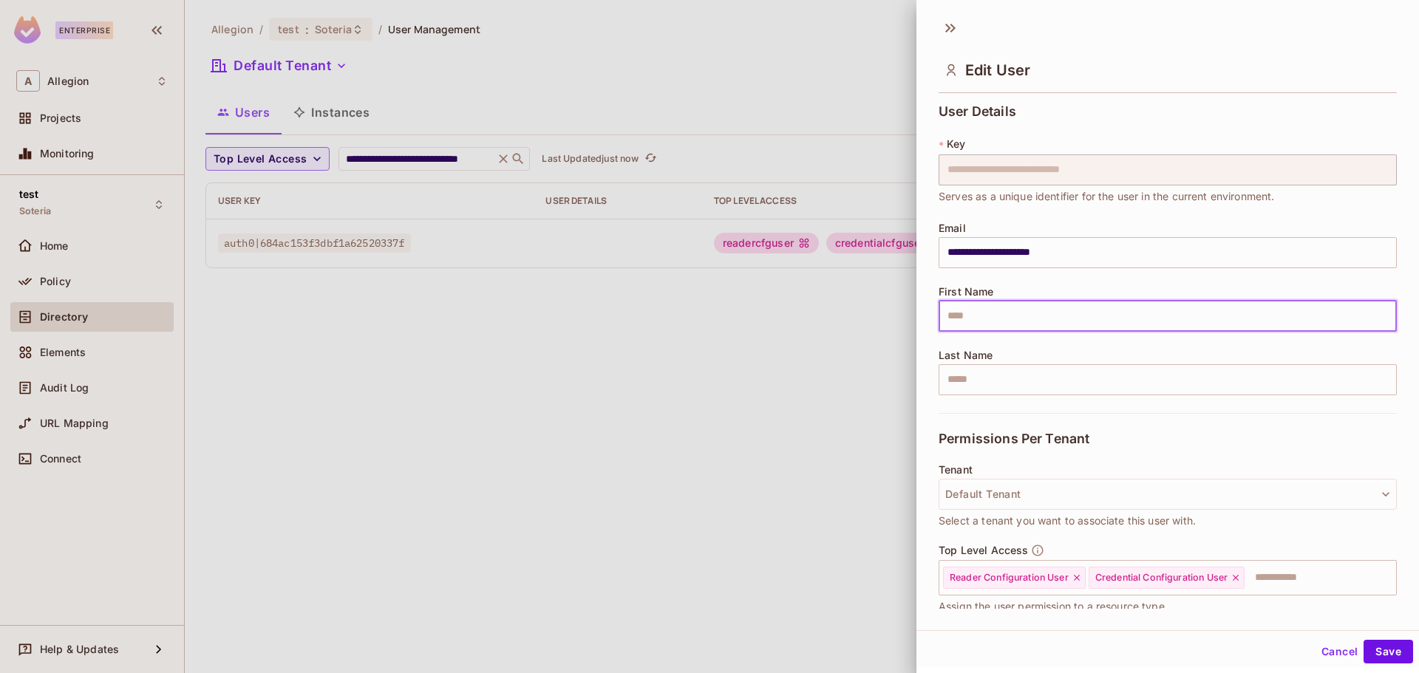
type input "*******"
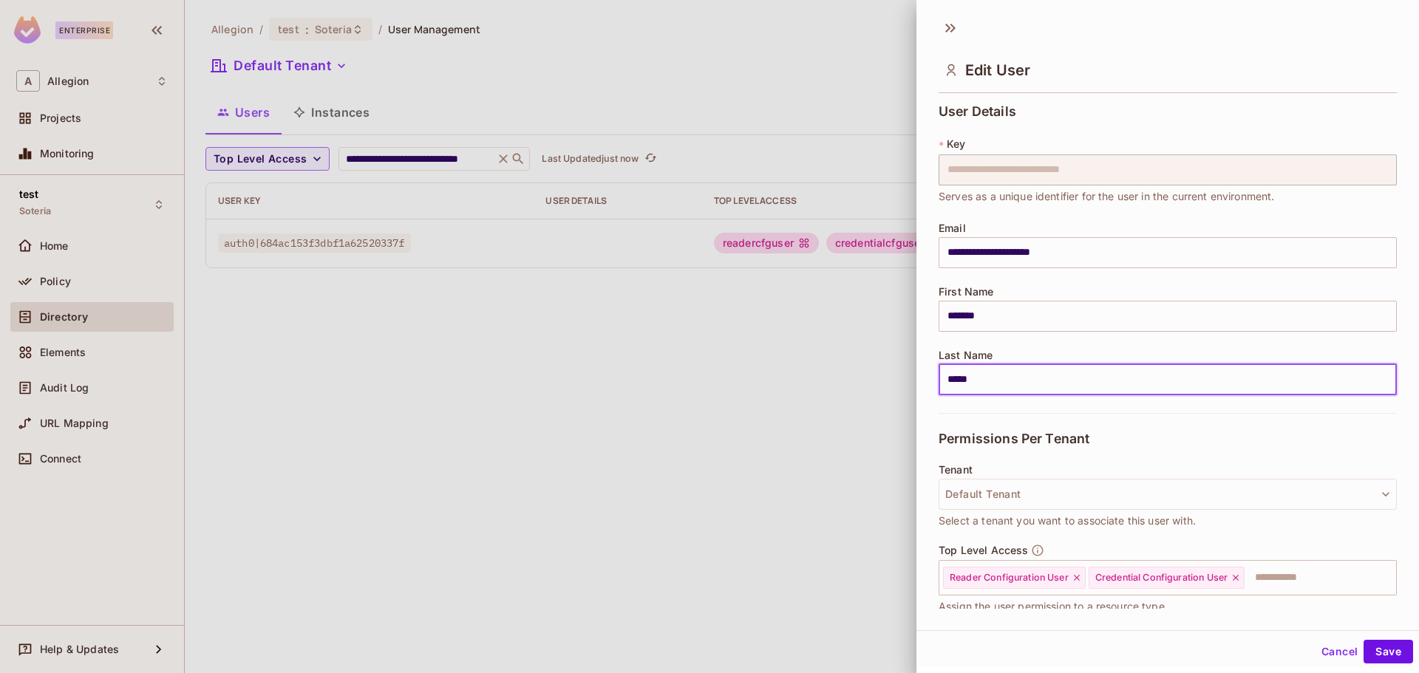
drag, startPoint x: 1001, startPoint y: 381, endPoint x: 902, endPoint y: 379, distance: 99.0
click at [902, 379] on div "**********" at bounding box center [709, 336] width 1419 height 673
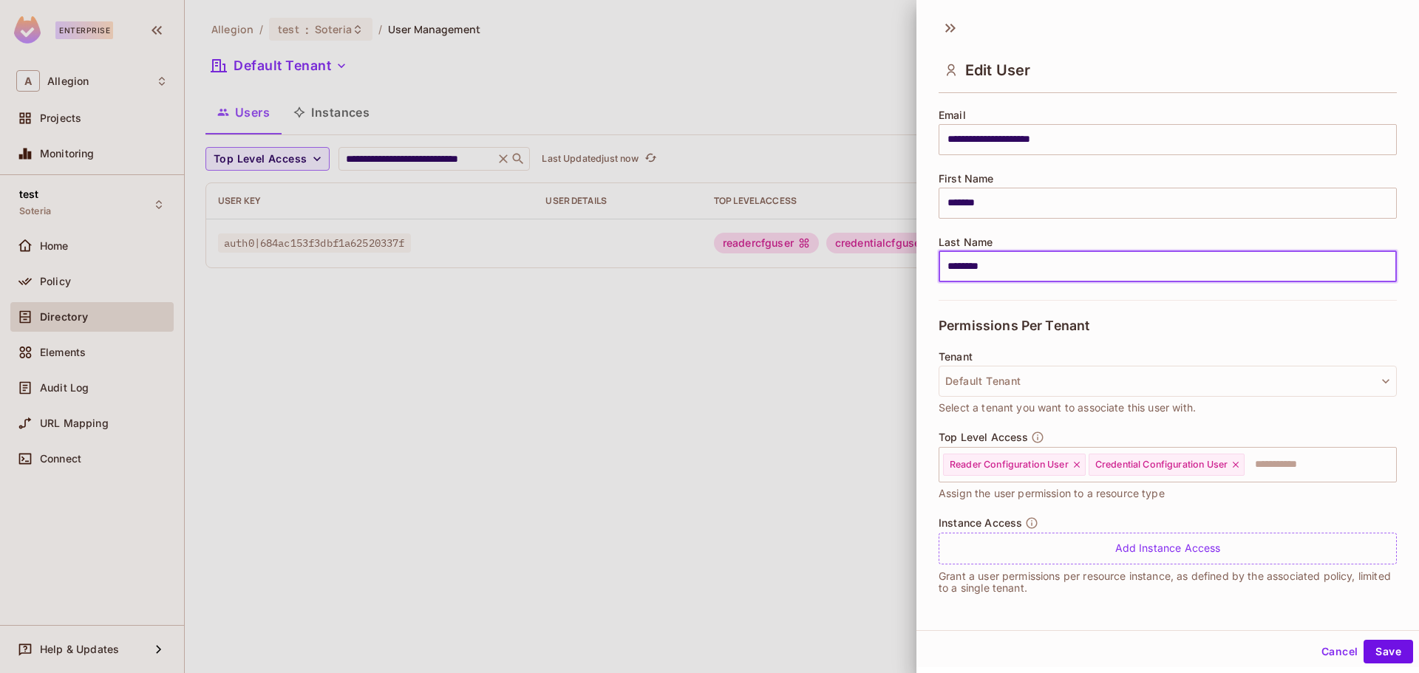
scroll to position [2, 0]
type input "********"
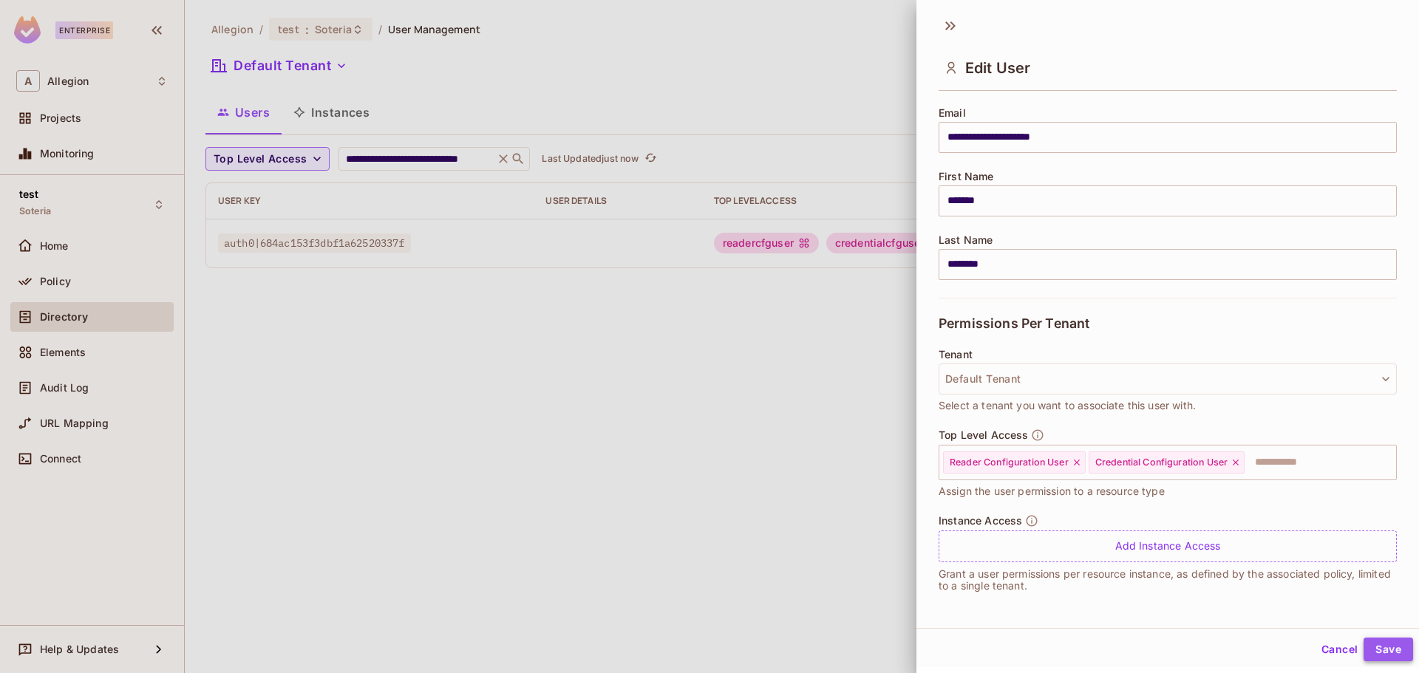
click at [1383, 652] on button "Save" at bounding box center [1389, 650] width 50 height 24
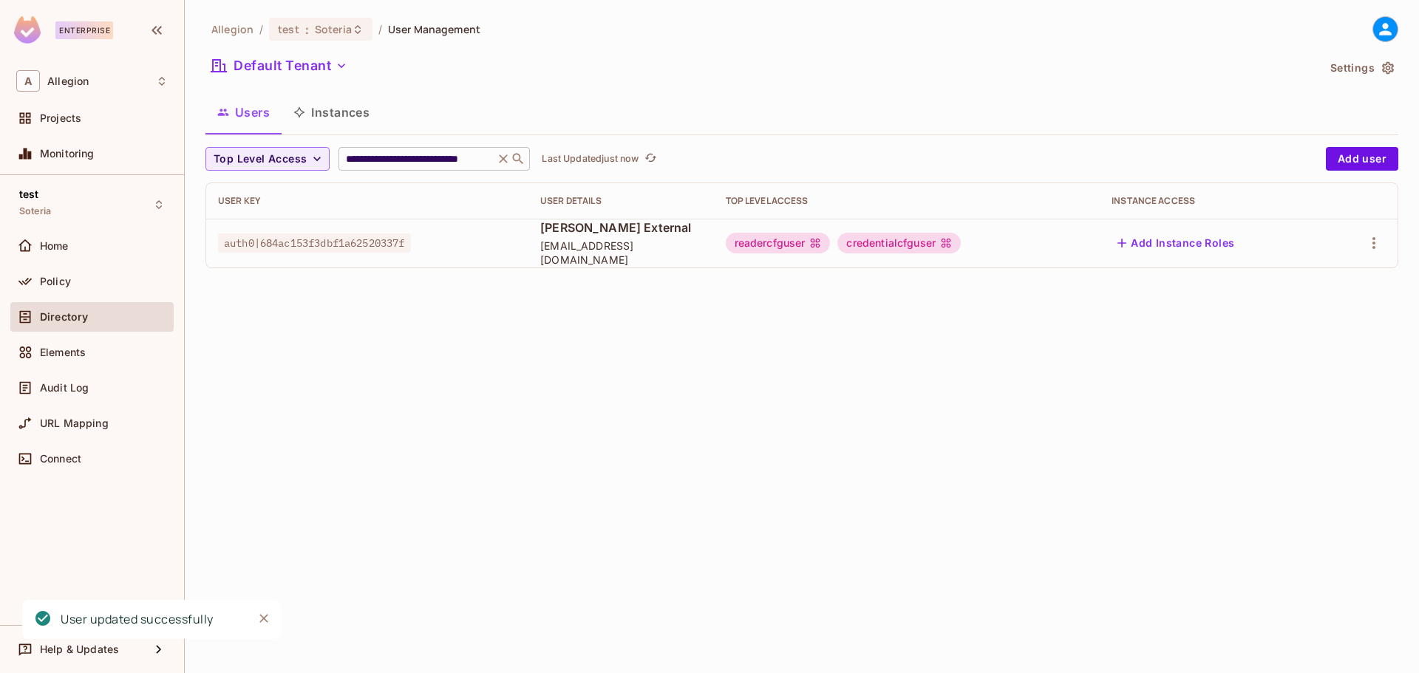
click at [501, 160] on icon at bounding box center [504, 158] width 9 height 9
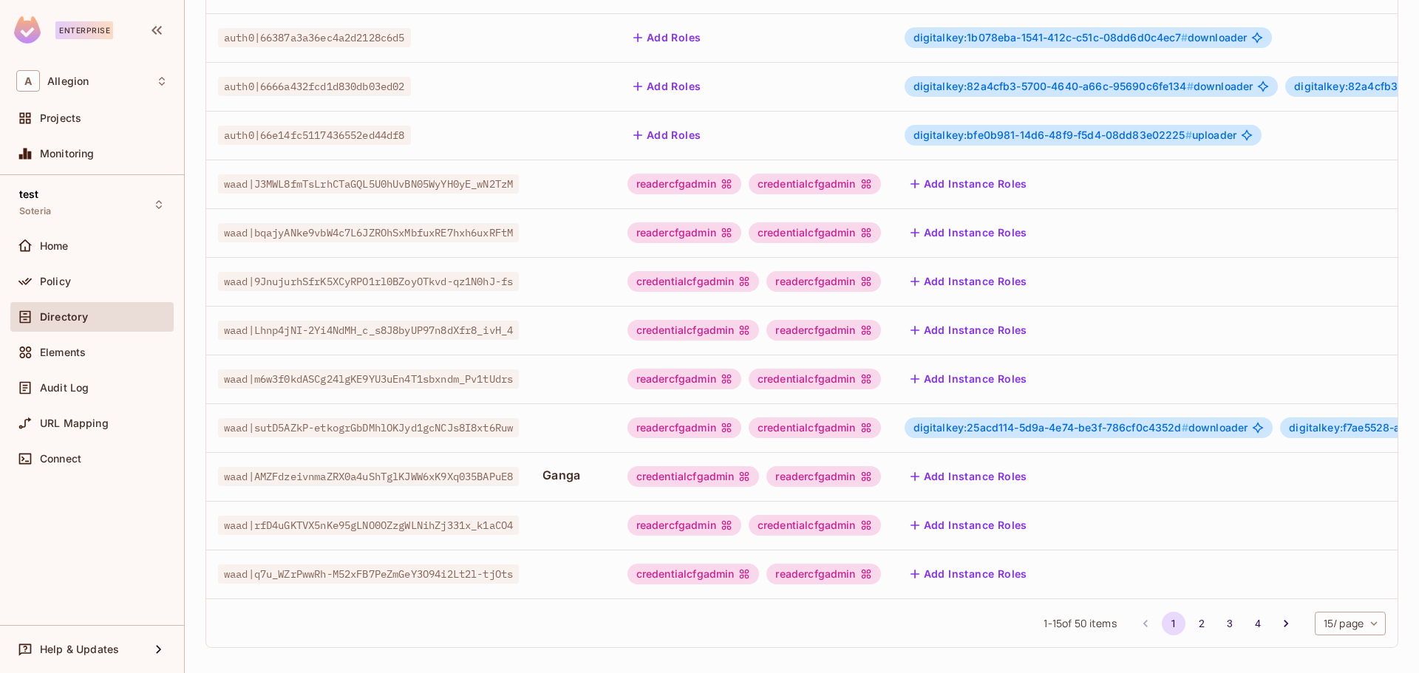
scroll to position [370, 0]
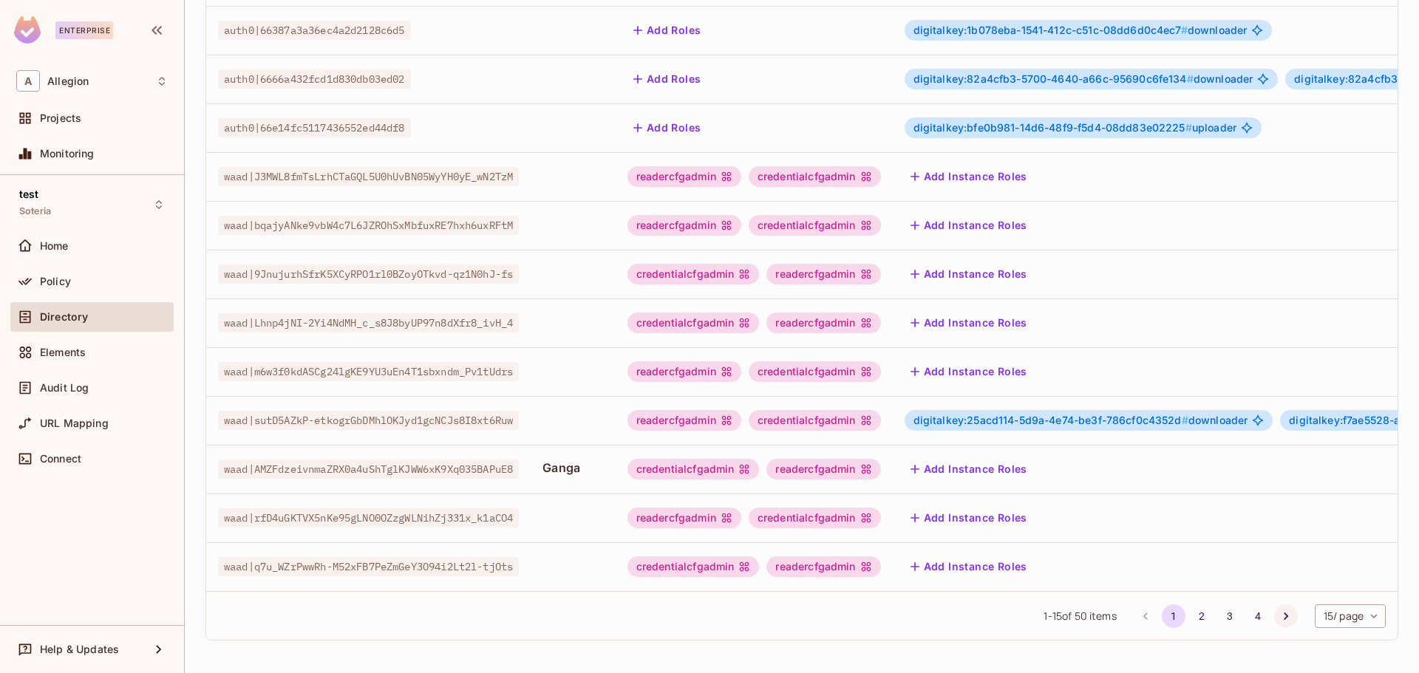
click at [1279, 610] on icon "Go to next page" at bounding box center [1286, 616] width 15 height 15
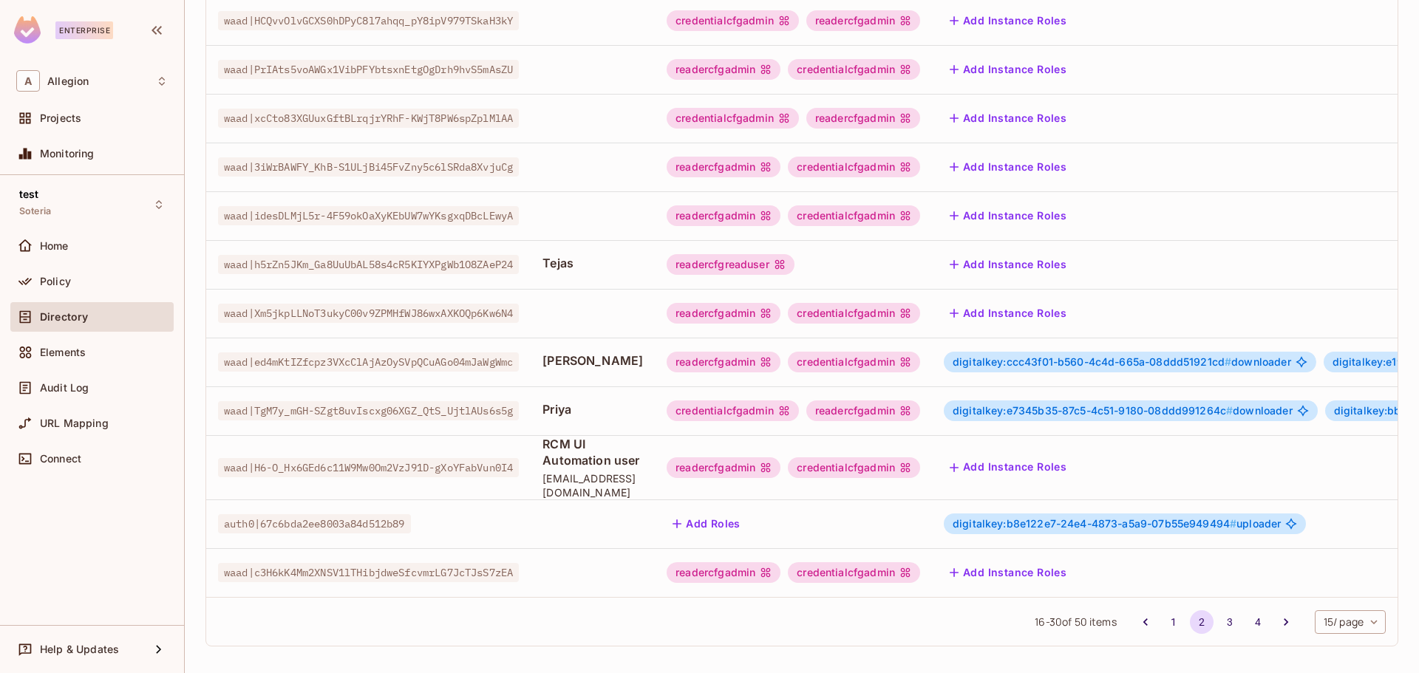
scroll to position [370, 0]
click at [1284, 625] on icon "Go to next page" at bounding box center [1286, 621] width 4 height 7
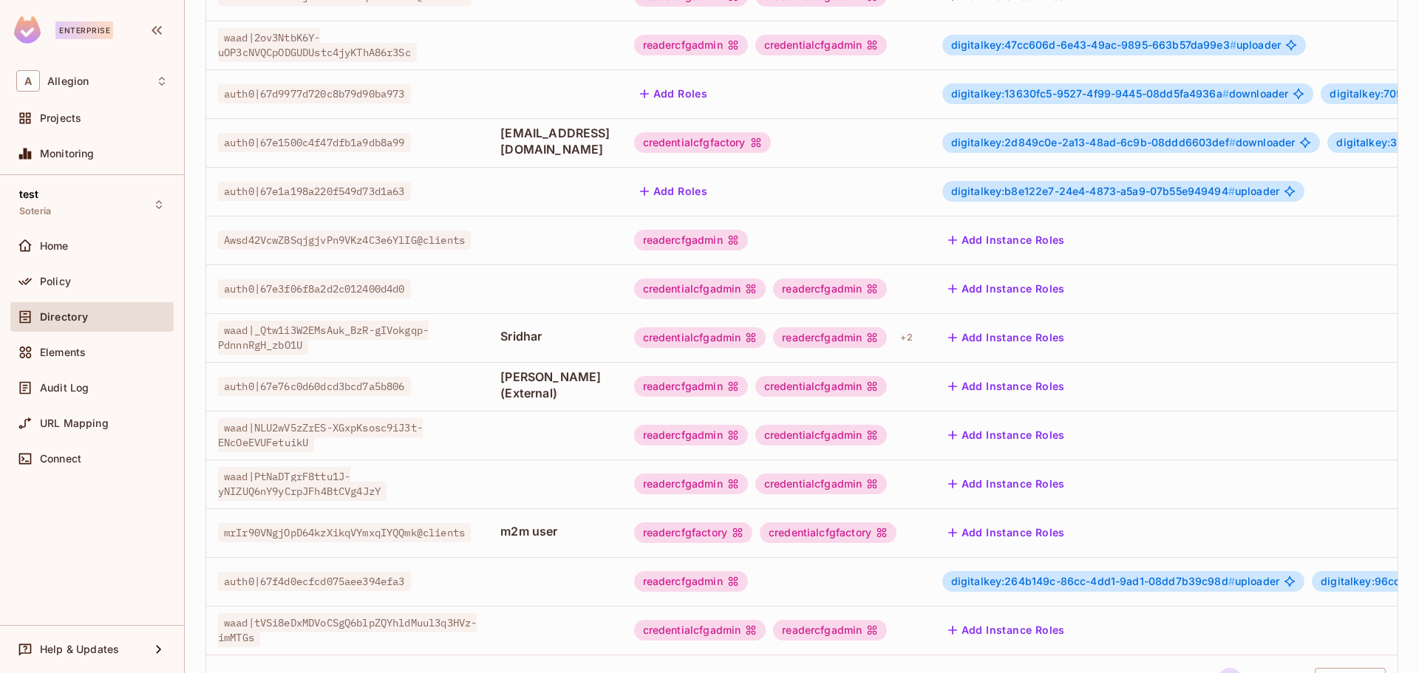
scroll to position [370, 0]
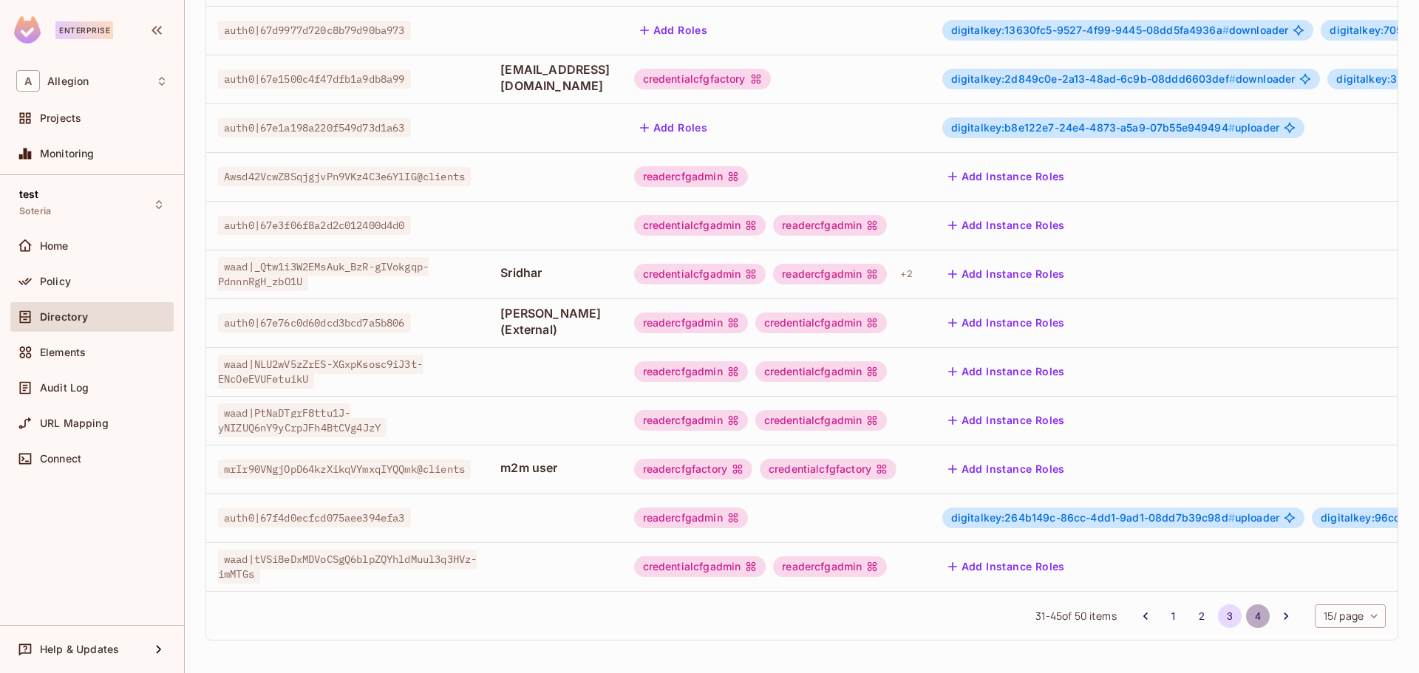
click at [1247, 616] on button "4" at bounding box center [1258, 617] width 24 height 24
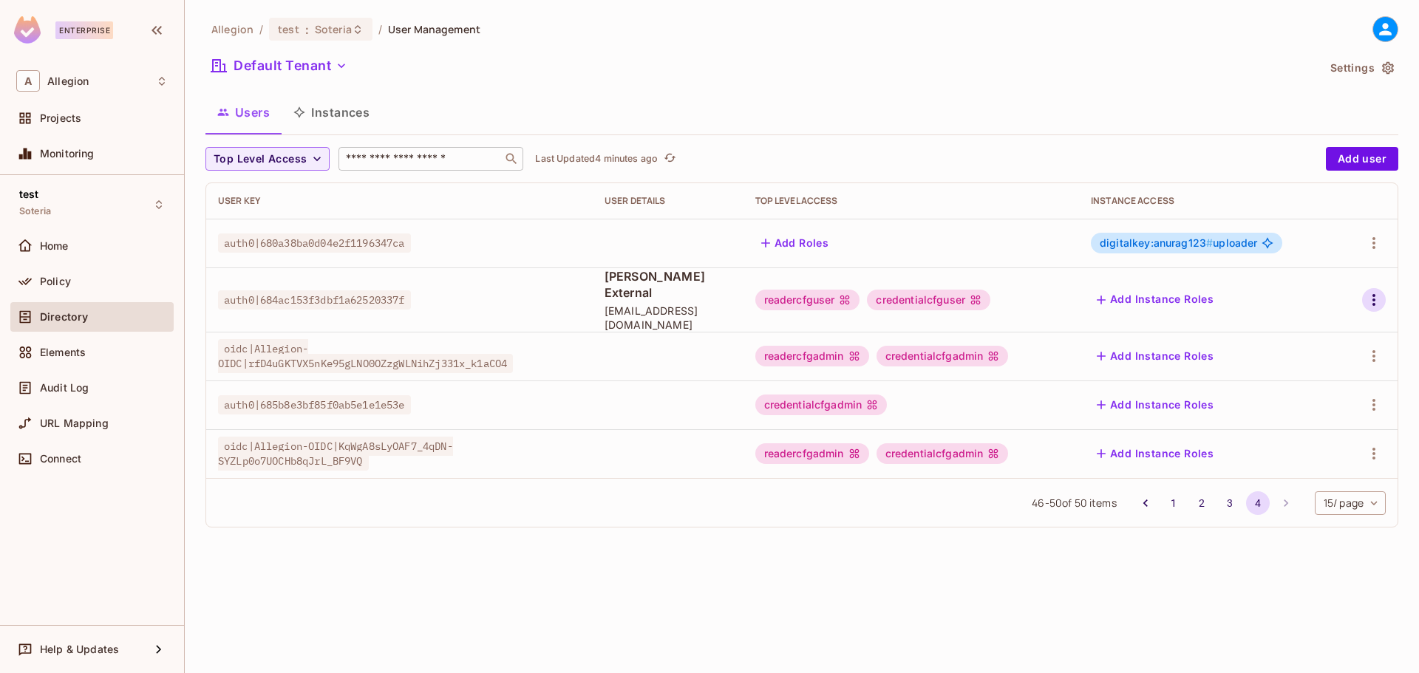
click at [1371, 295] on icon "button" at bounding box center [1374, 300] width 18 height 18
click at [1299, 322] on div "Edit" at bounding box center [1296, 326] width 20 height 15
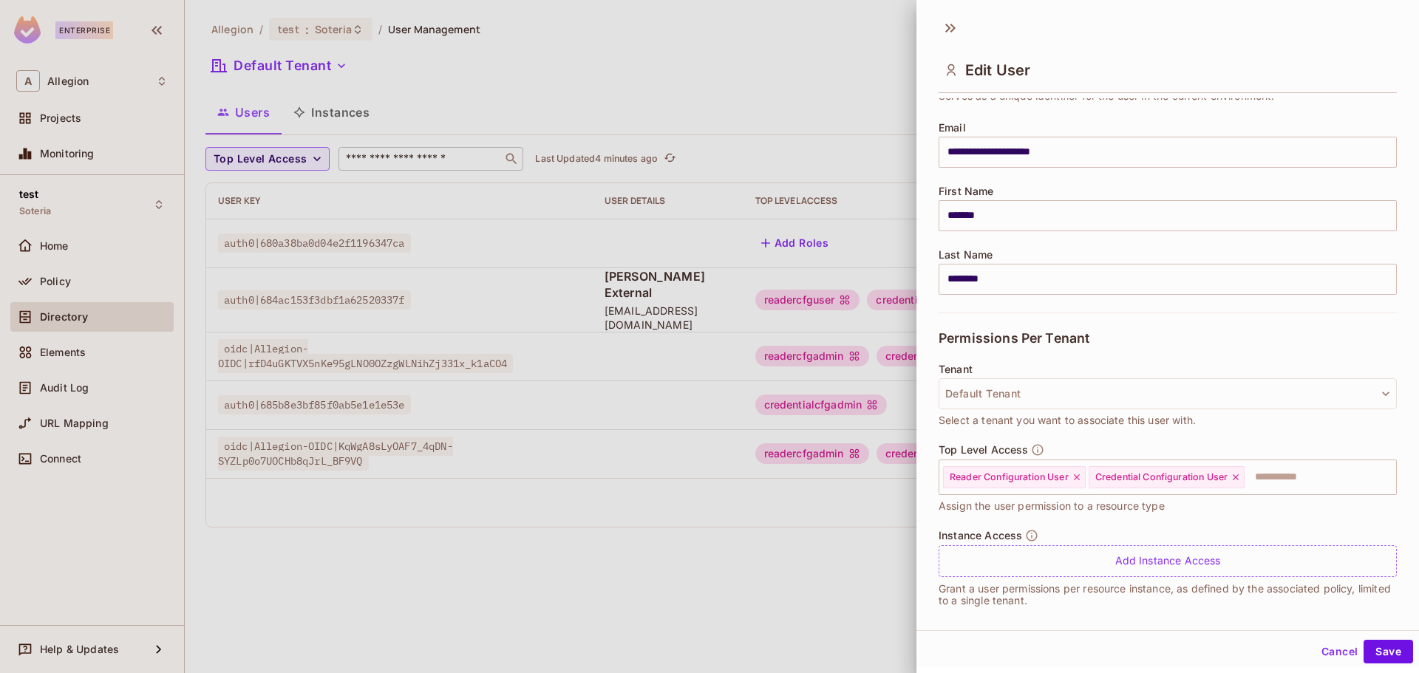
scroll to position [113, 0]
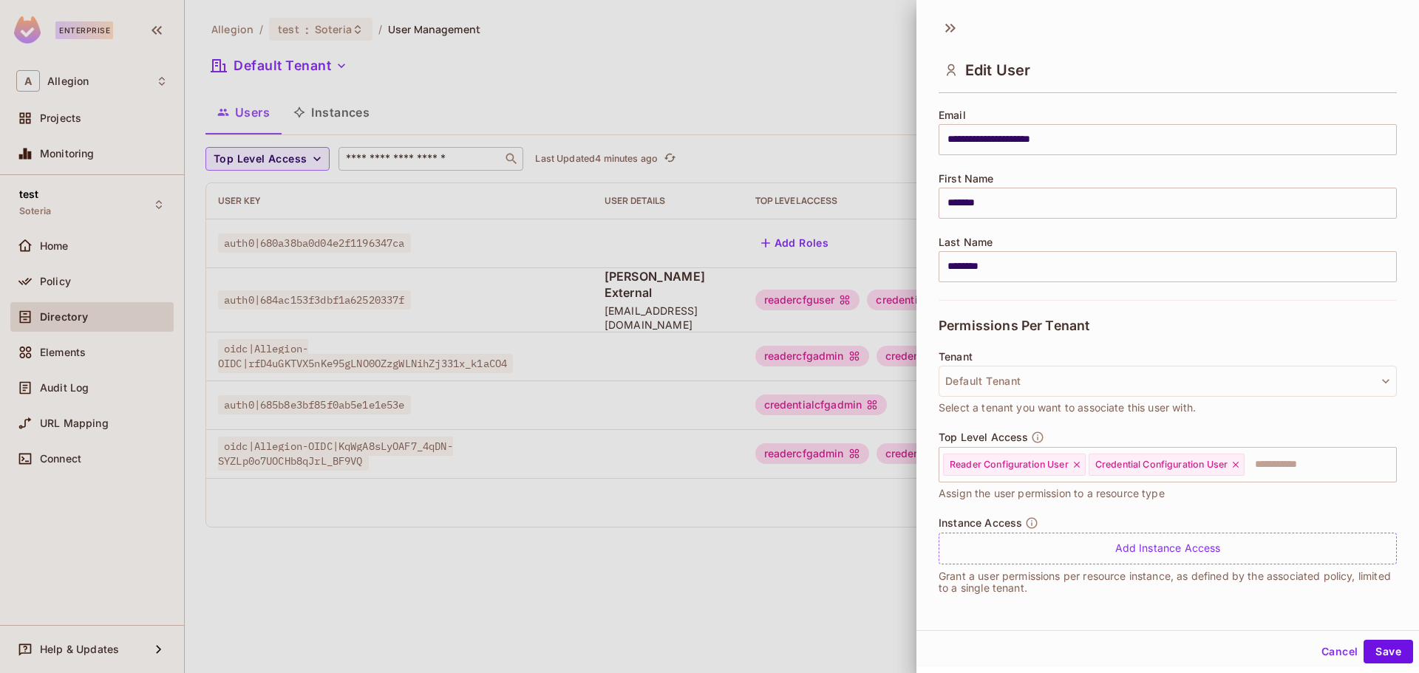
click at [1327, 649] on button "Cancel" at bounding box center [1340, 652] width 48 height 24
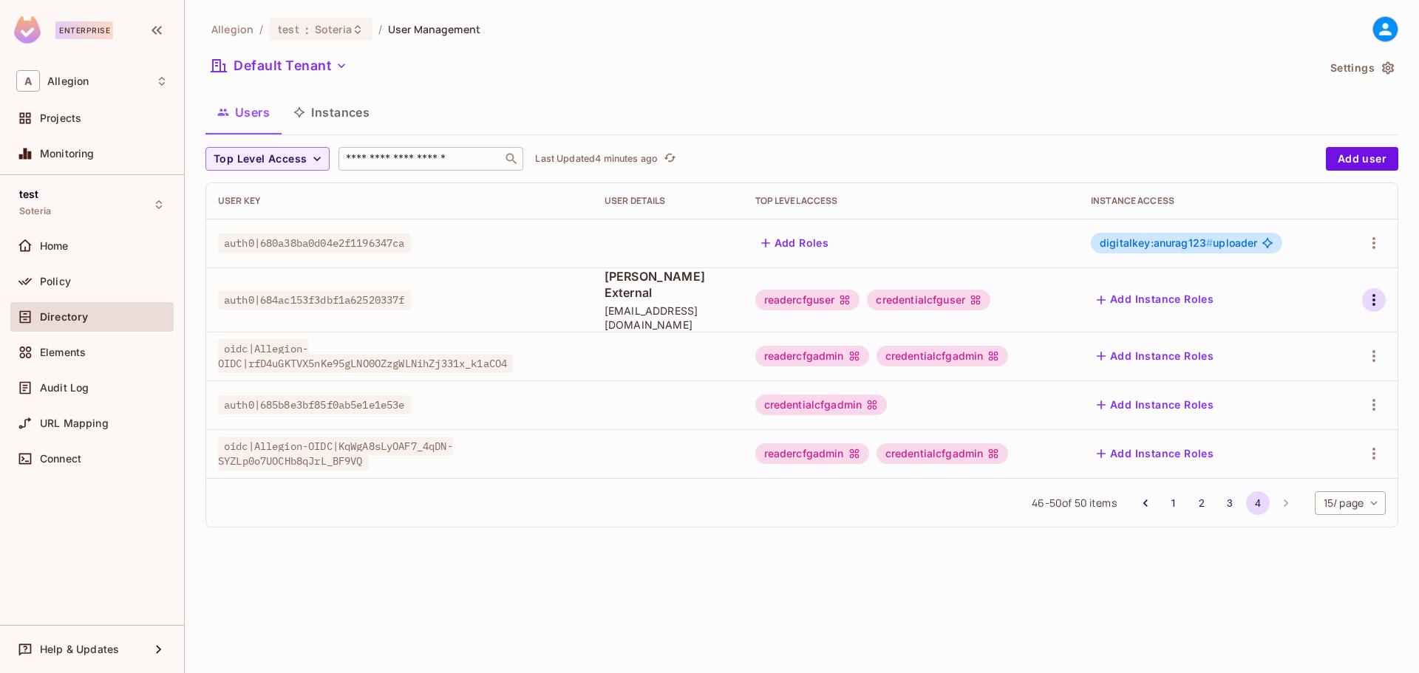
click at [1371, 294] on icon "button" at bounding box center [1374, 300] width 18 height 18
click at [1298, 330] on div "Edit" at bounding box center [1296, 326] width 20 height 15
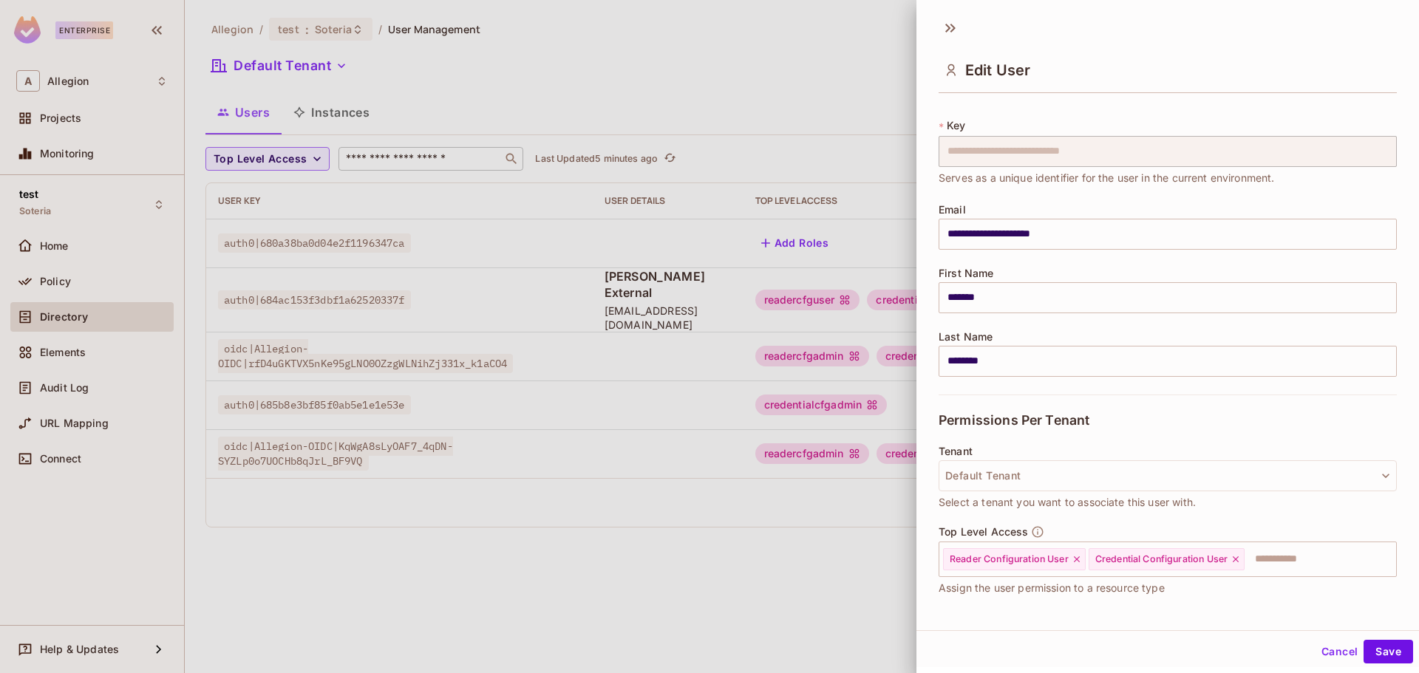
scroll to position [0, 0]
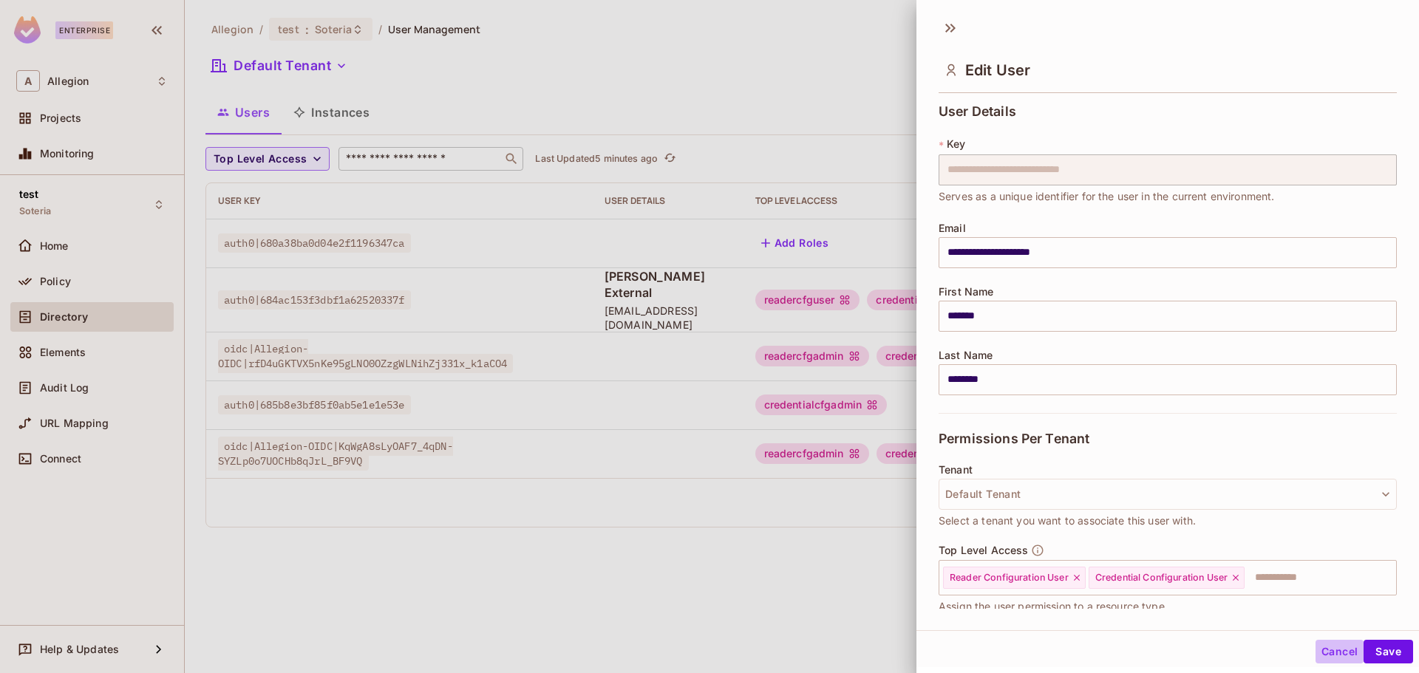
click at [1330, 648] on button "Cancel" at bounding box center [1340, 652] width 48 height 24
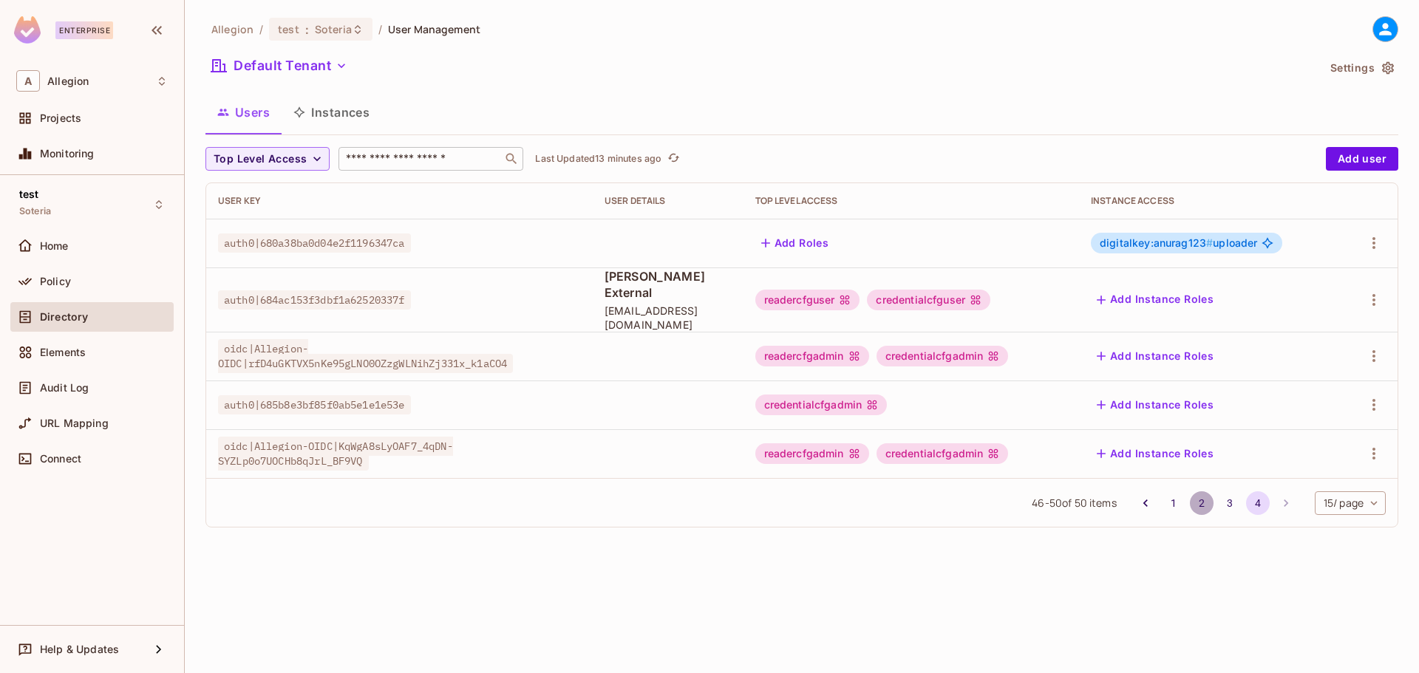
click at [1193, 491] on button "2" at bounding box center [1202, 503] width 24 height 24
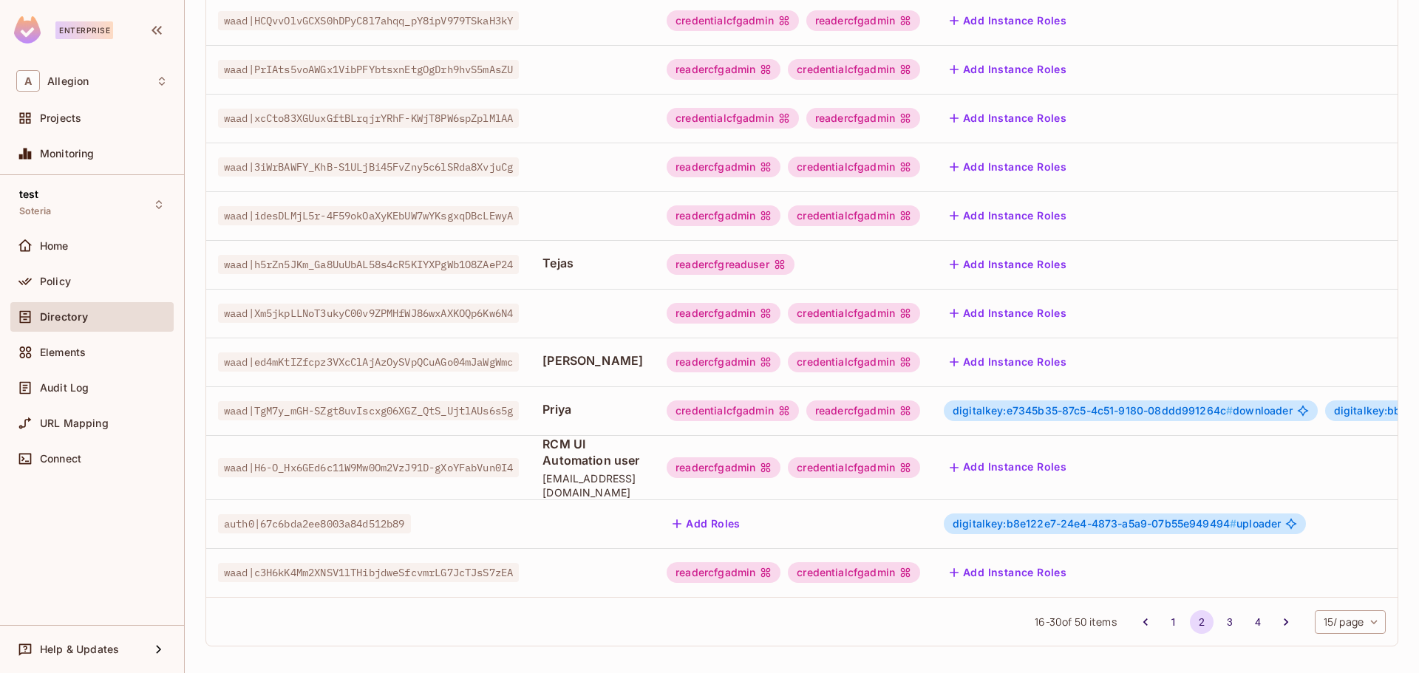
scroll to position [370, 0]
click at [1246, 632] on button "4" at bounding box center [1258, 622] width 24 height 24
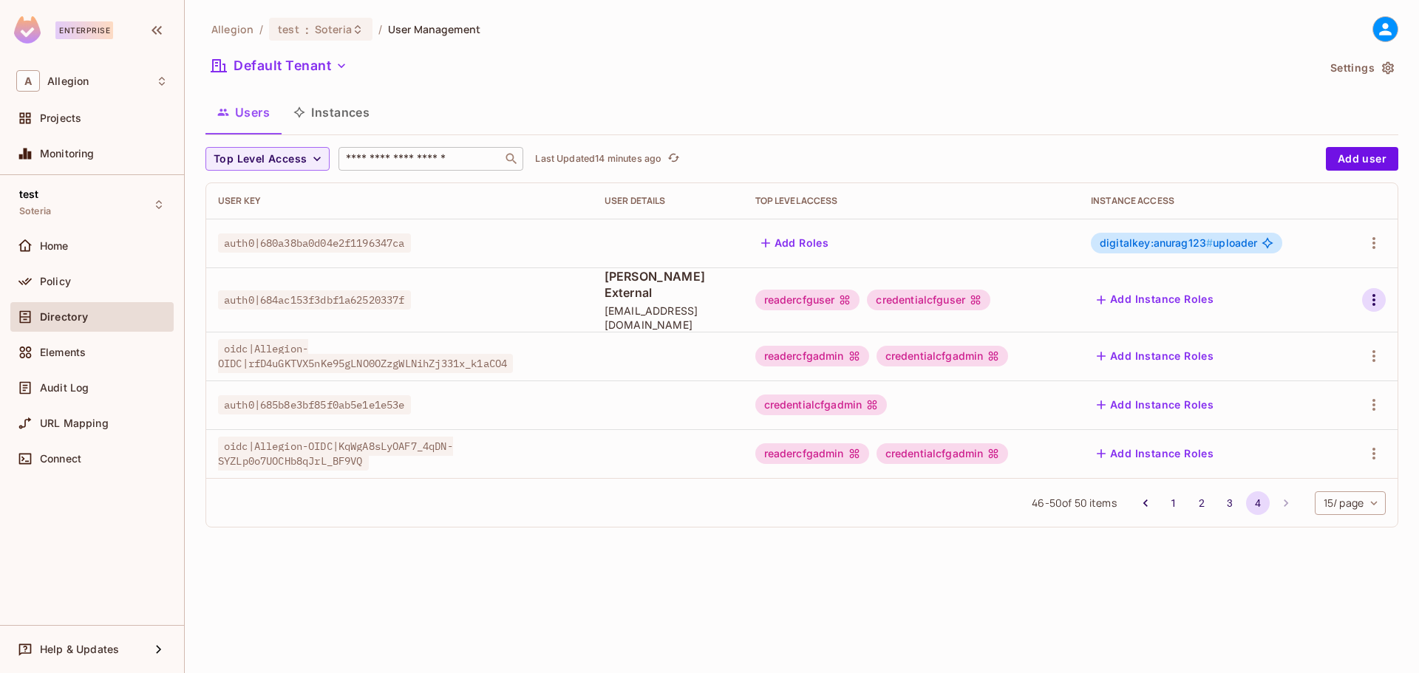
click at [1375, 293] on icon "button" at bounding box center [1374, 300] width 18 height 18
click at [1289, 321] on div "Edit" at bounding box center [1296, 326] width 20 height 15
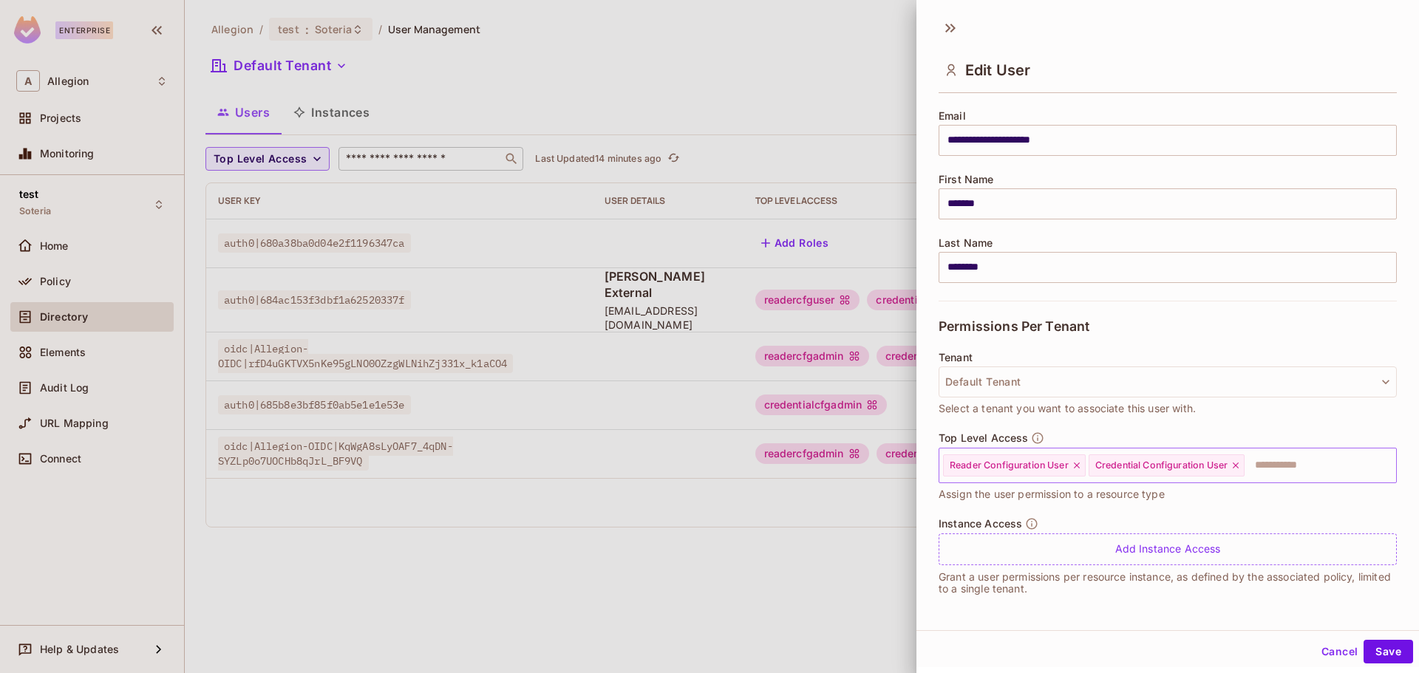
scroll to position [113, 0]
click at [1076, 465] on icon at bounding box center [1077, 465] width 10 height 10
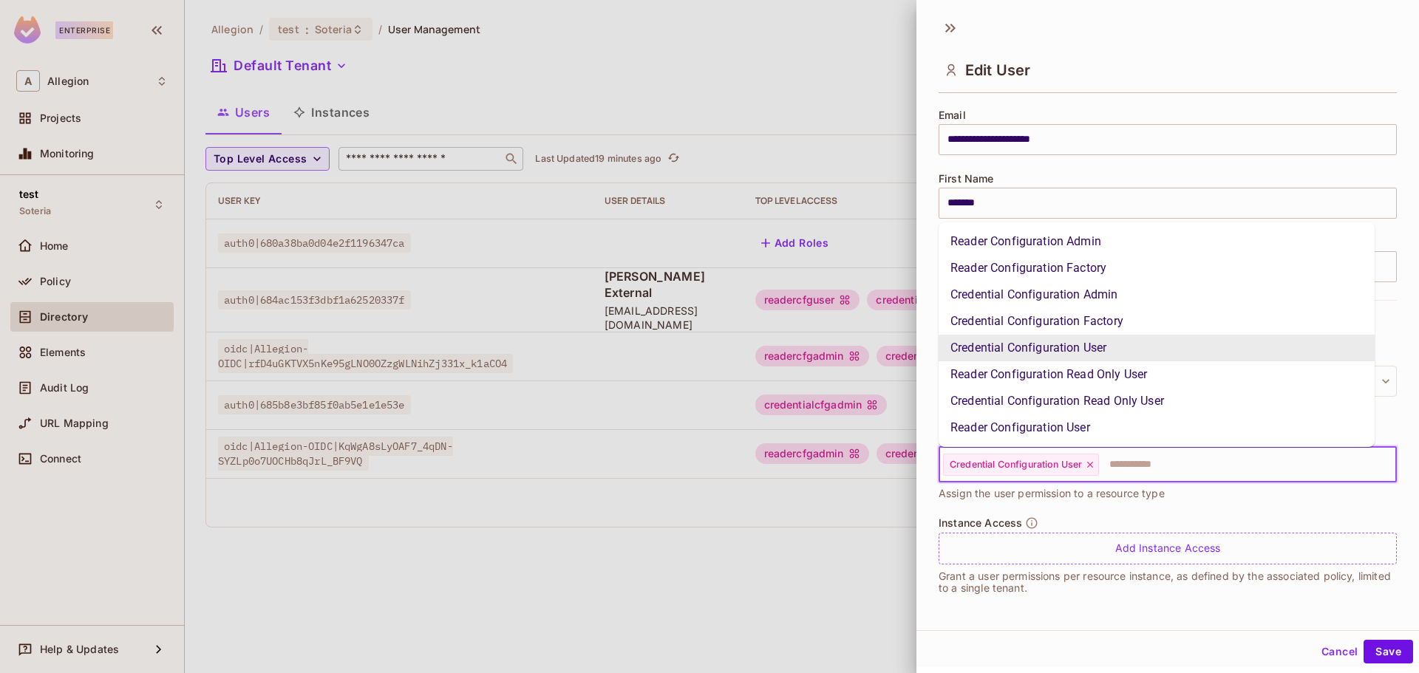
click at [1148, 462] on input "text" at bounding box center [1234, 465] width 268 height 30
click at [1094, 379] on li "Reader Configuration Read Only User" at bounding box center [1157, 374] width 436 height 27
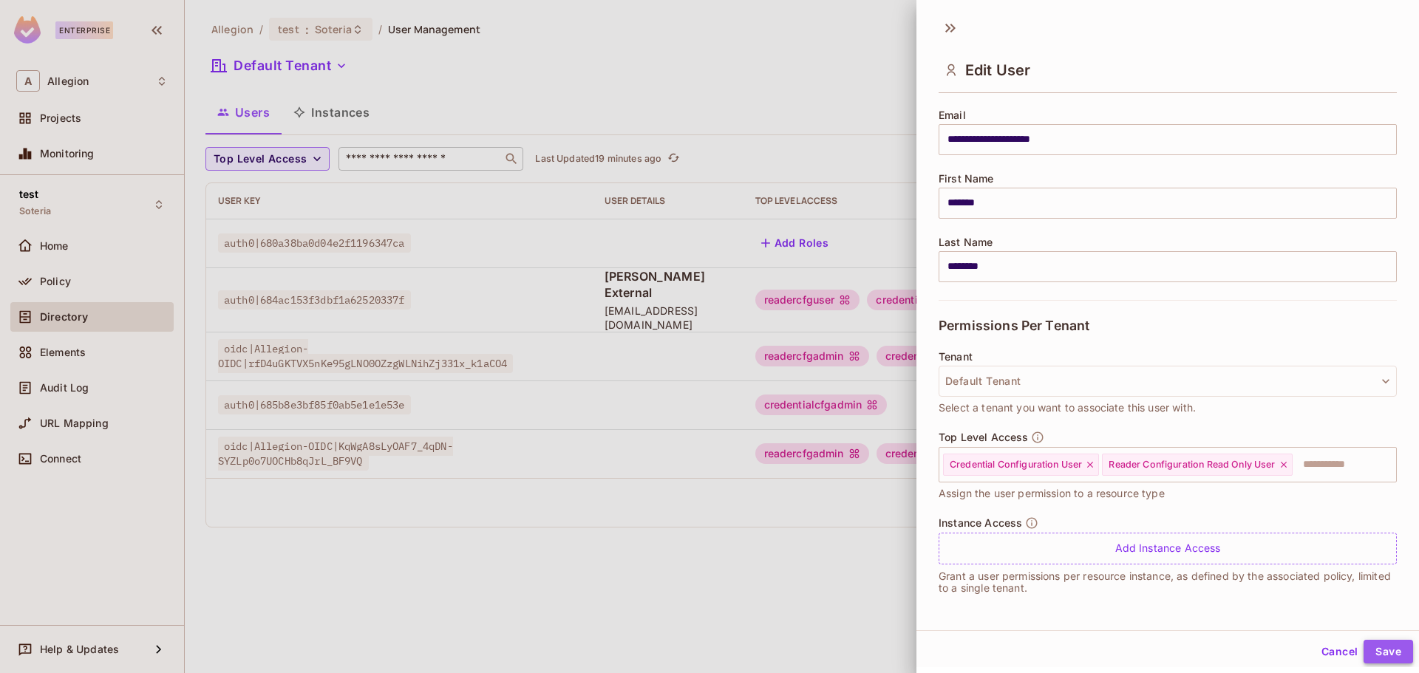
click at [1380, 652] on button "Save" at bounding box center [1389, 652] width 50 height 24
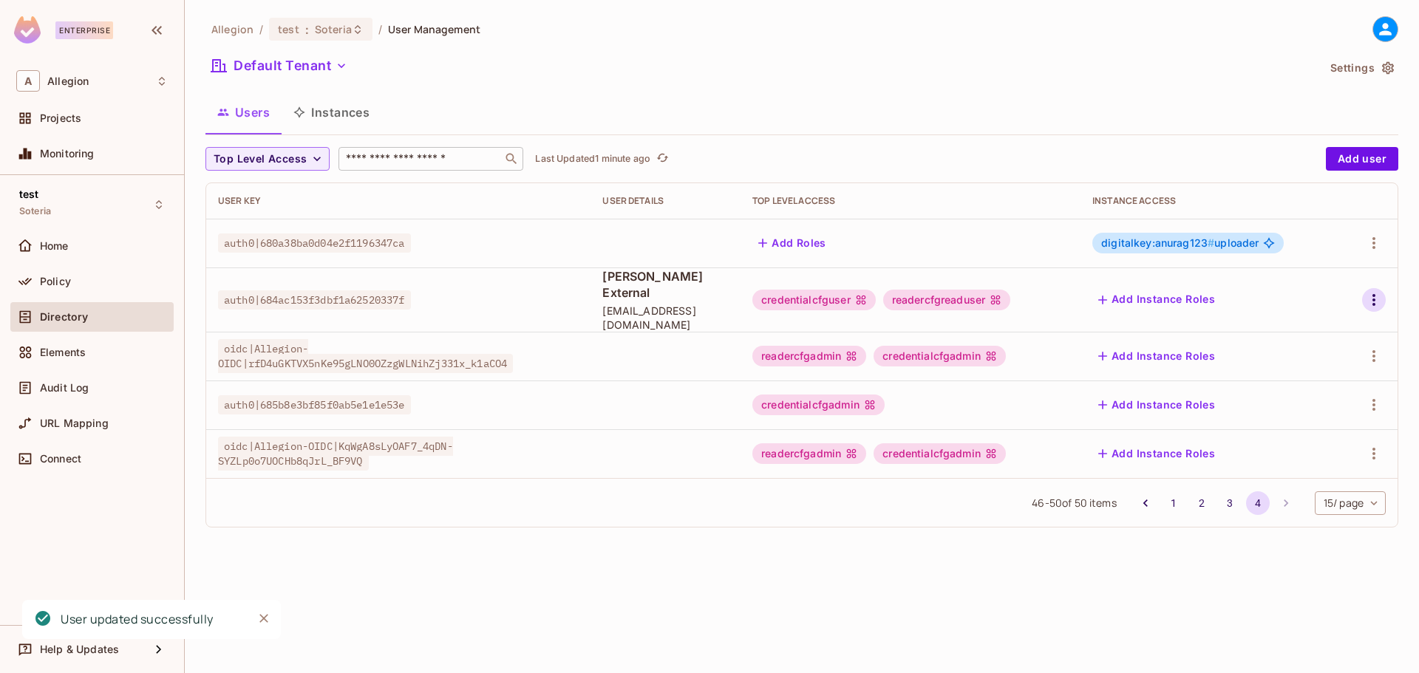
click at [1373, 295] on icon "button" at bounding box center [1374, 300] width 18 height 18
click at [1281, 328] on div "Edit" at bounding box center [1283, 326] width 54 height 24
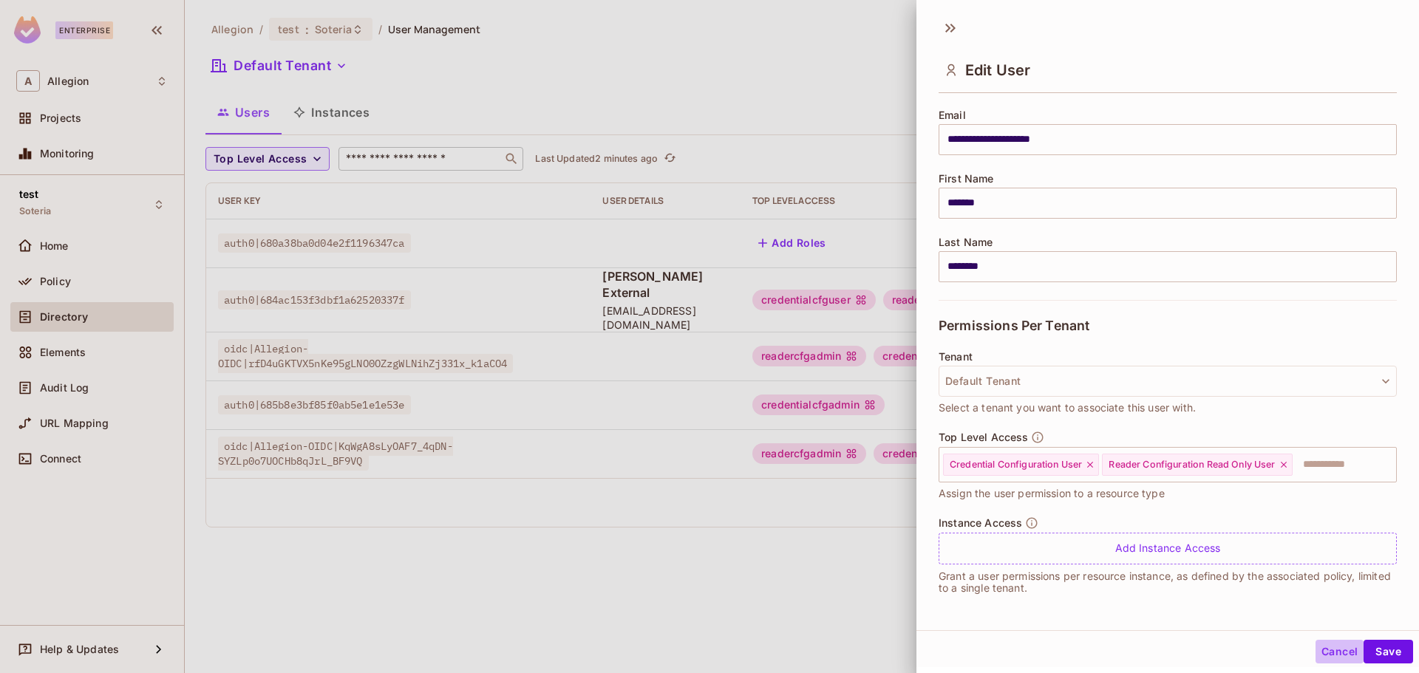
click at [1329, 653] on button "Cancel" at bounding box center [1340, 652] width 48 height 24
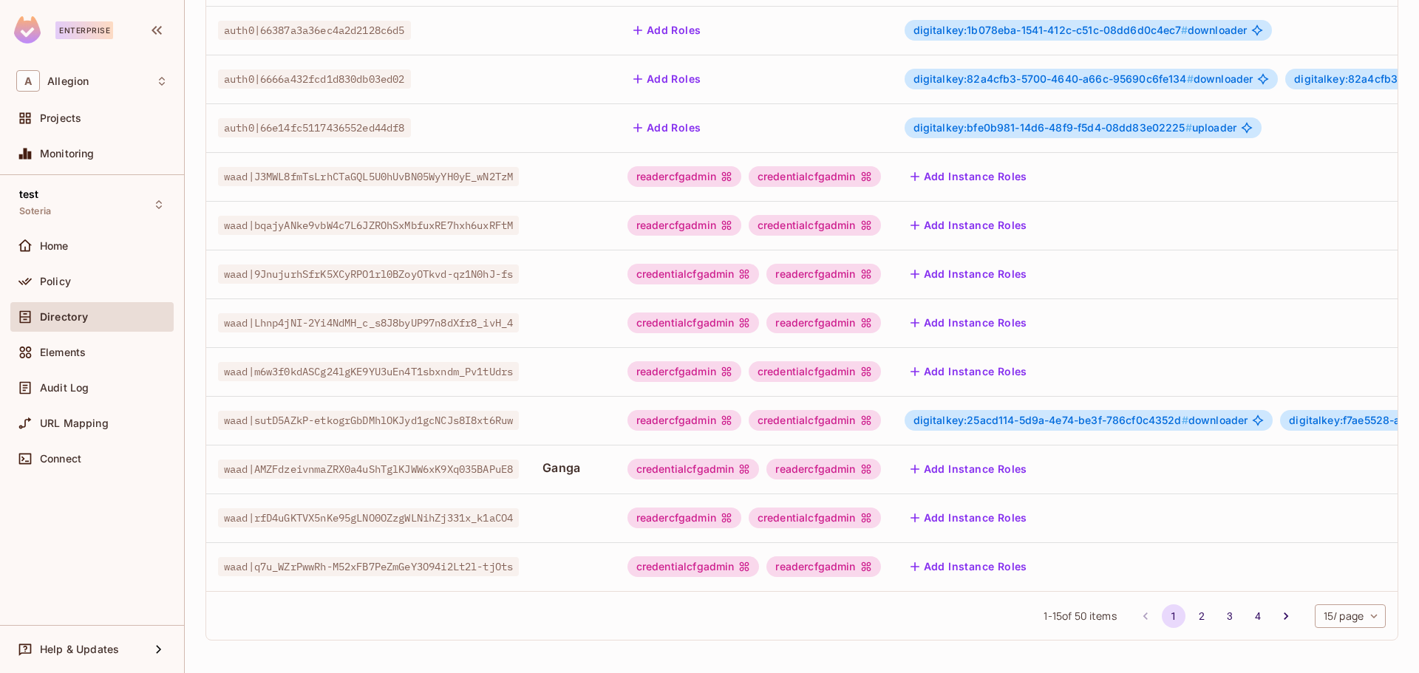
scroll to position [370, 0]
click at [1190, 622] on button "2" at bounding box center [1202, 617] width 24 height 24
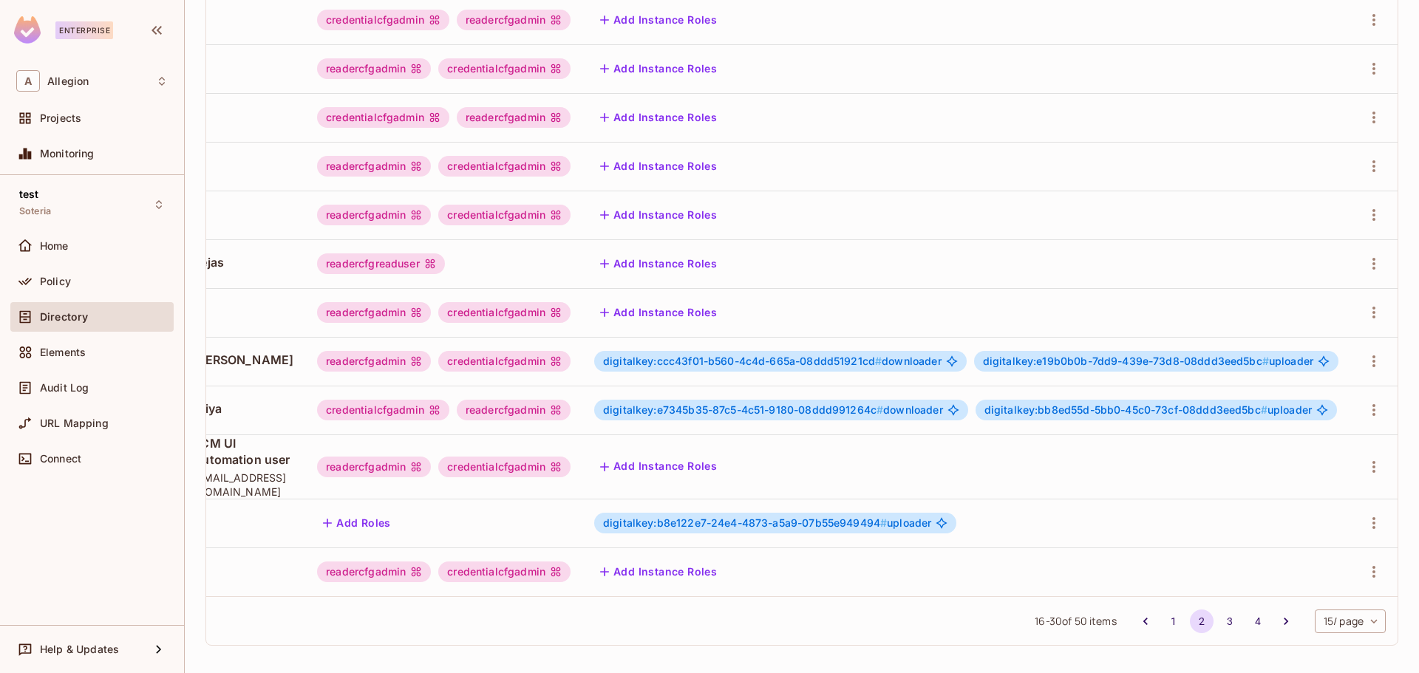
scroll to position [0, 399]
click at [1367, 367] on icon "button" at bounding box center [1374, 362] width 18 height 18
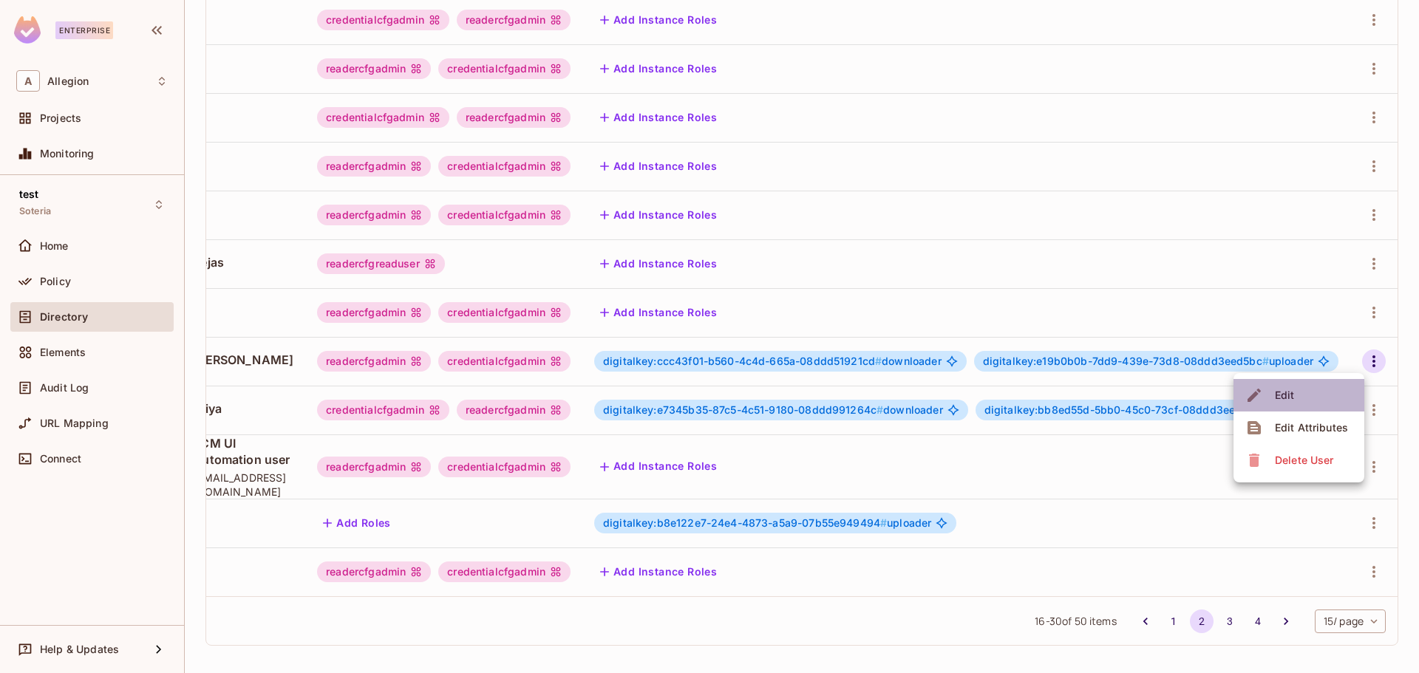
click at [1299, 393] on li "Edit" at bounding box center [1298, 395] width 131 height 33
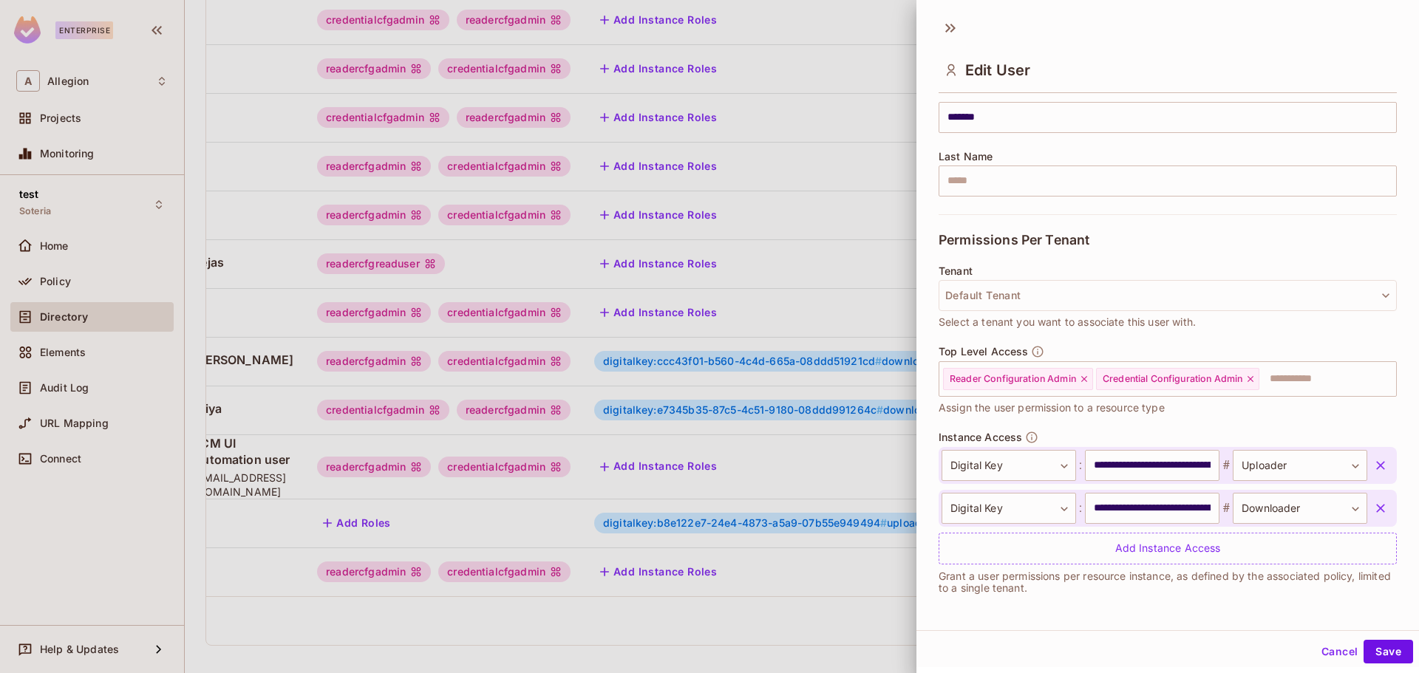
scroll to position [2, 0]
click at [1376, 463] on icon "button" at bounding box center [1380, 463] width 9 height 9
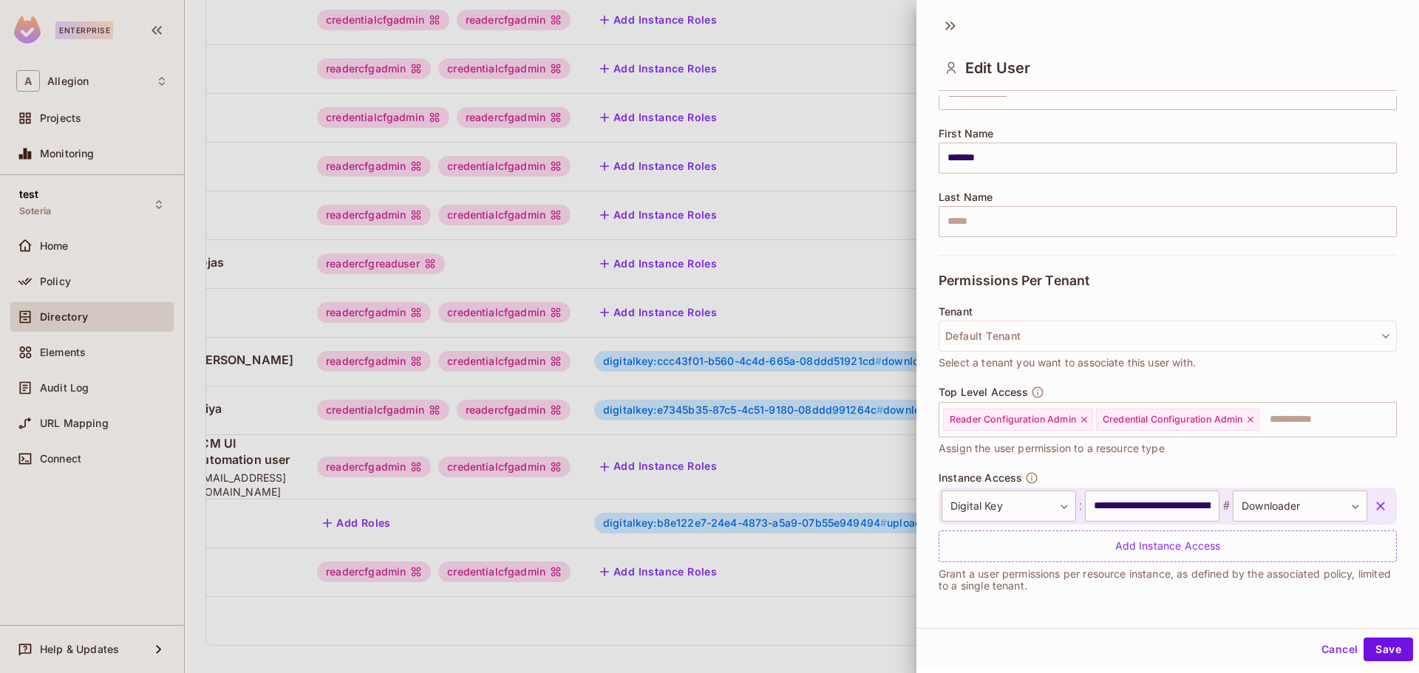
click at [1376, 504] on icon "button" at bounding box center [1380, 506] width 9 height 9
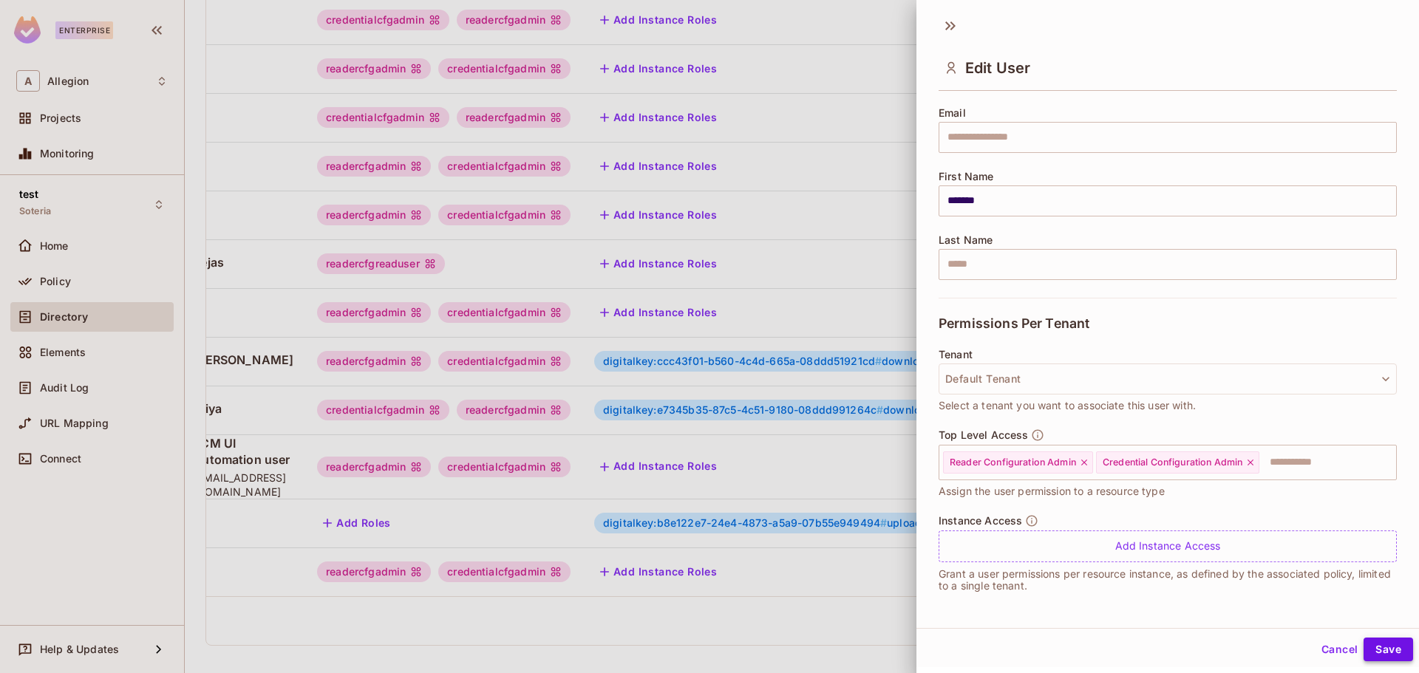
click at [1381, 648] on button "Save" at bounding box center [1389, 650] width 50 height 24
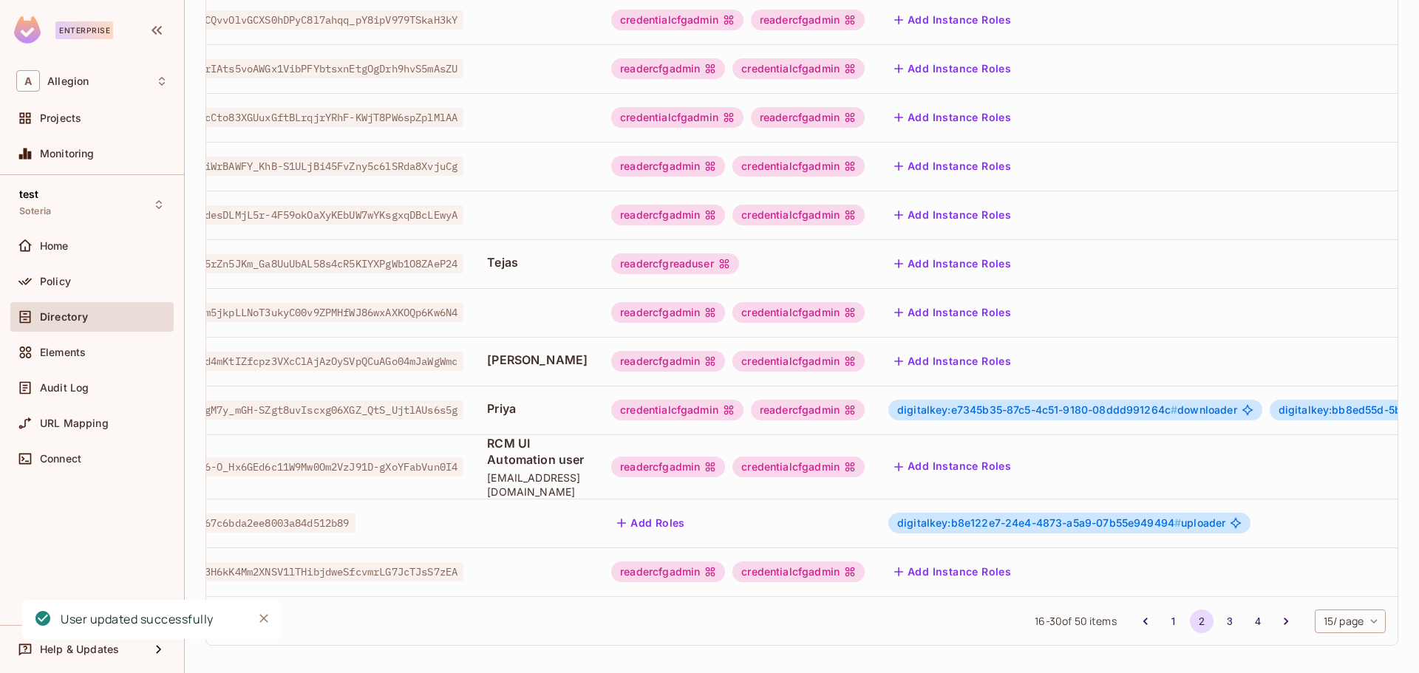
scroll to position [0, 0]
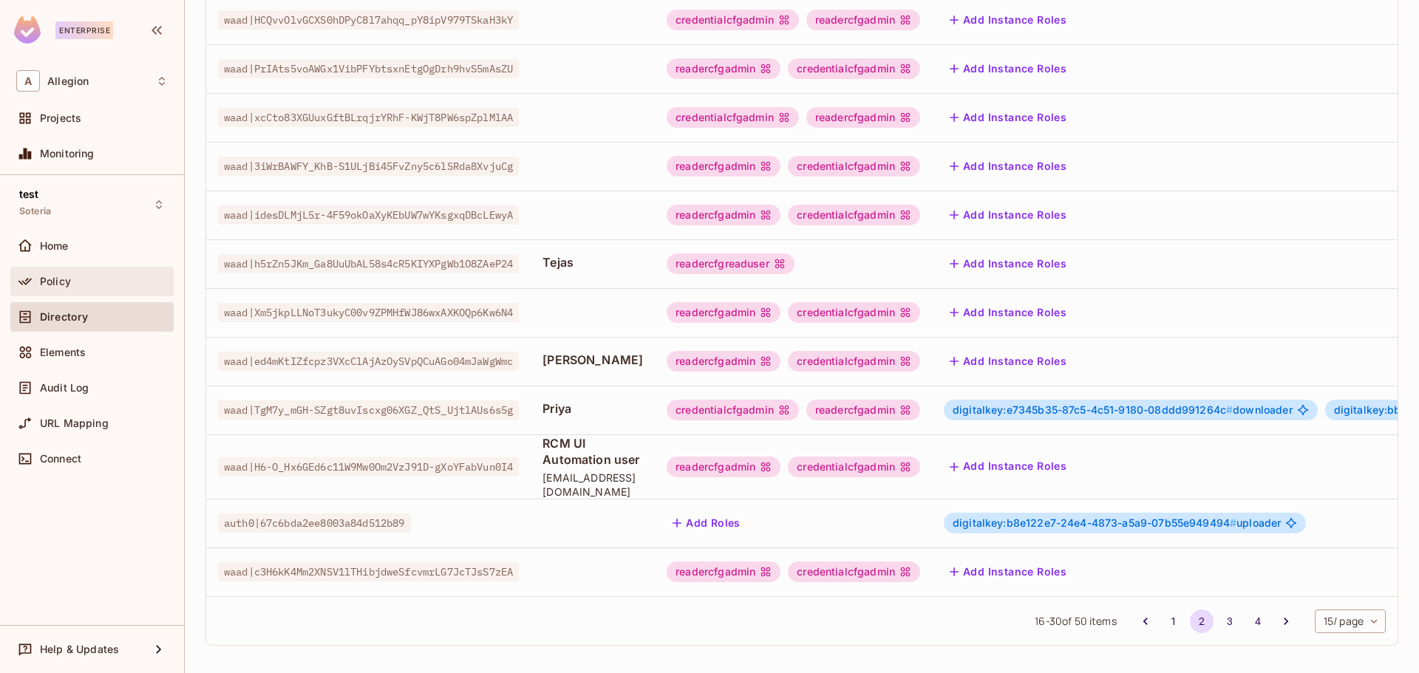
click at [67, 279] on span "Policy" at bounding box center [55, 282] width 31 height 12
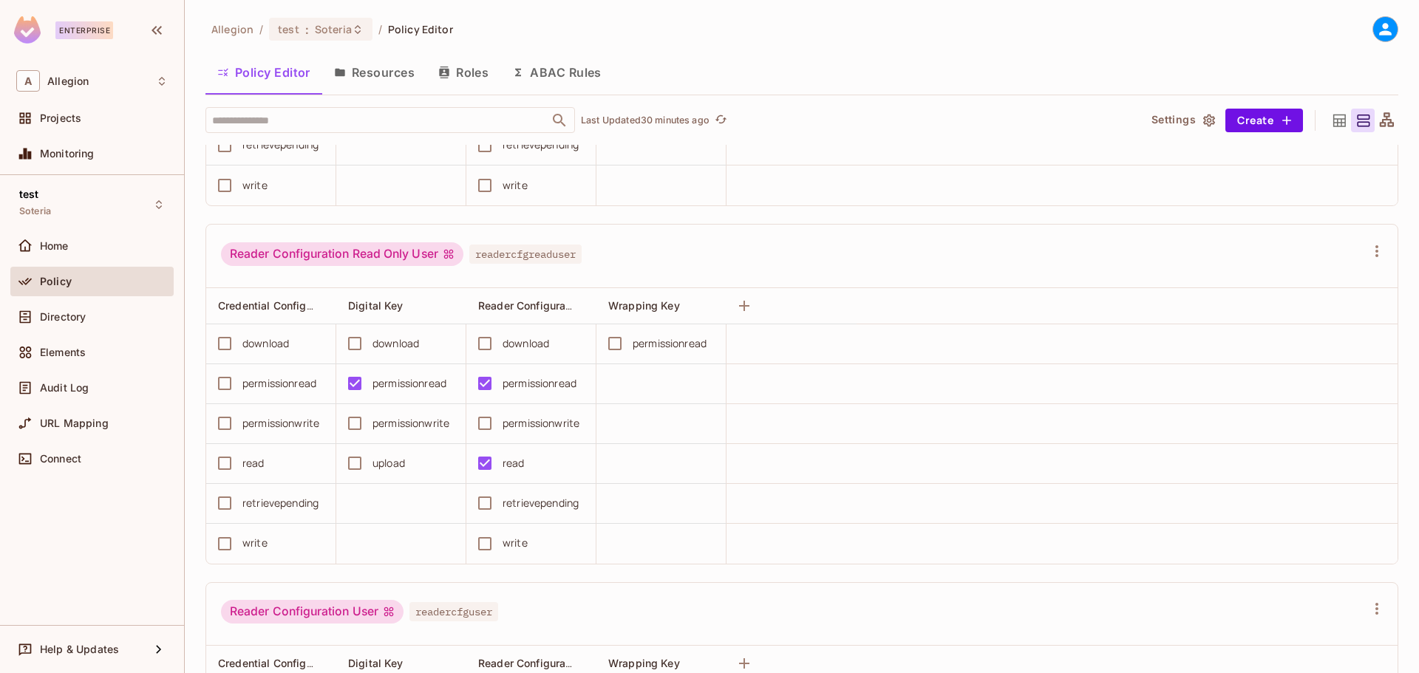
scroll to position [2143, 0]
